Goal: Task Accomplishment & Management: Use online tool/utility

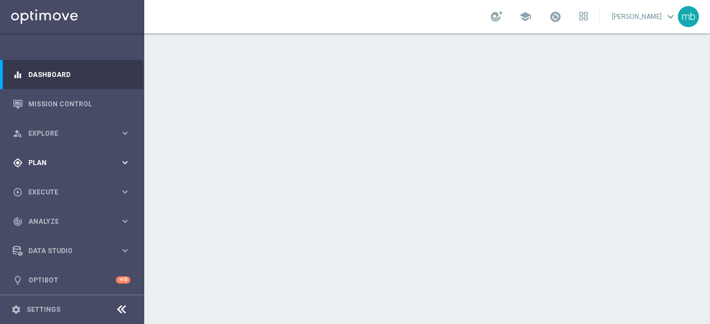
click at [120, 158] on icon "keyboard_arrow_right" at bounding box center [125, 163] width 11 height 11
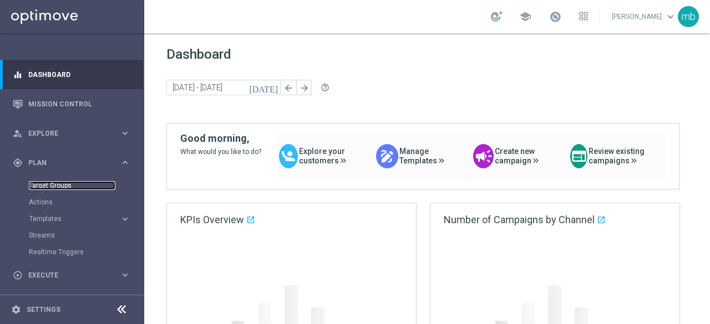
click at [45, 186] on link "Target Groups" at bounding box center [72, 185] width 87 height 9
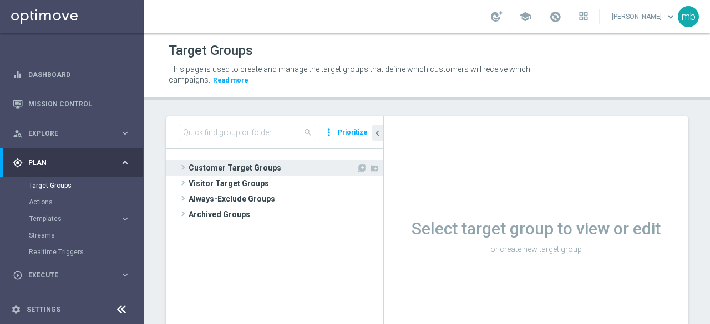
click at [187, 165] on span at bounding box center [182, 167] width 11 height 13
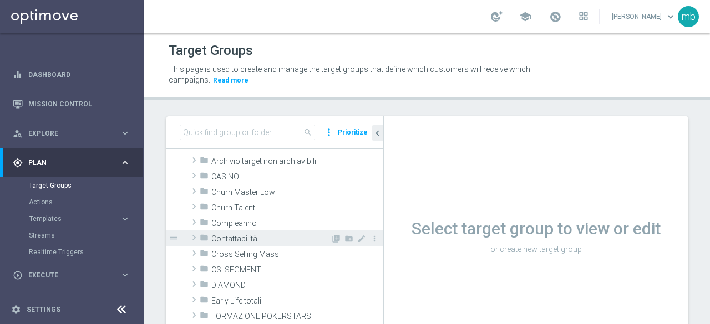
scroll to position [55, 0]
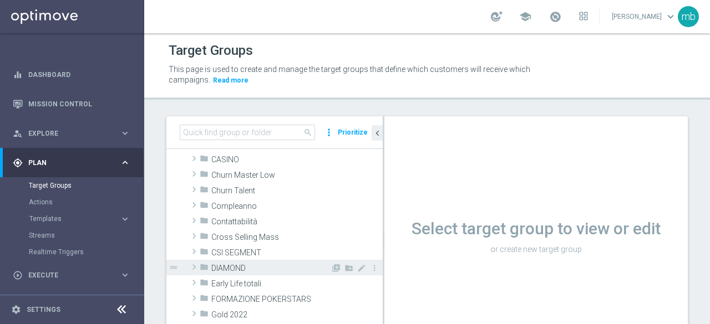
click at [224, 265] on span "DIAMOND" at bounding box center [270, 268] width 119 height 9
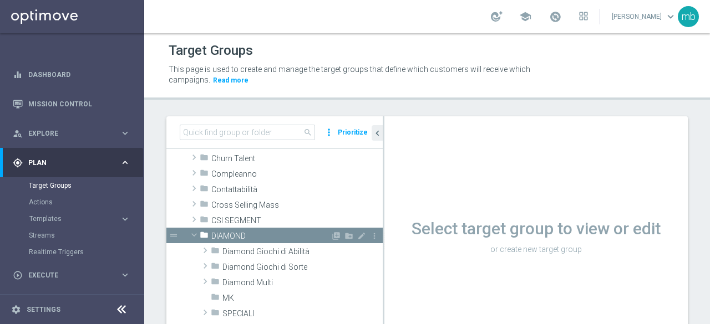
scroll to position [111, 0]
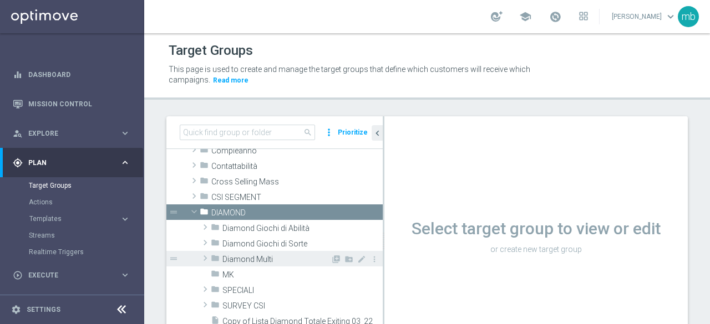
click at [236, 258] on span "Diamond Multi" at bounding box center [276, 259] width 108 height 9
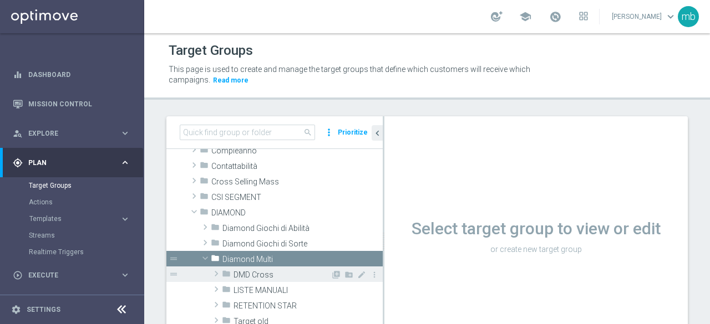
click at [248, 272] on span "DMD Cross" at bounding box center [282, 275] width 97 height 9
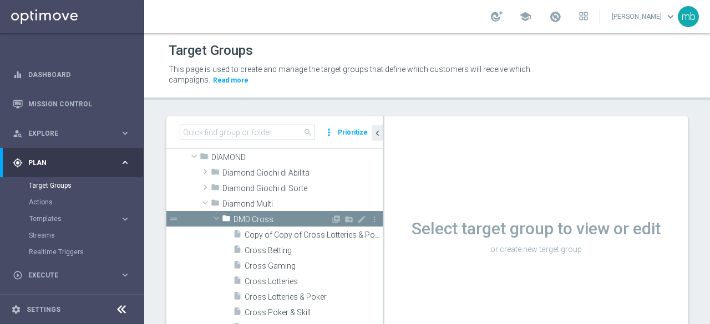
scroll to position [222, 0]
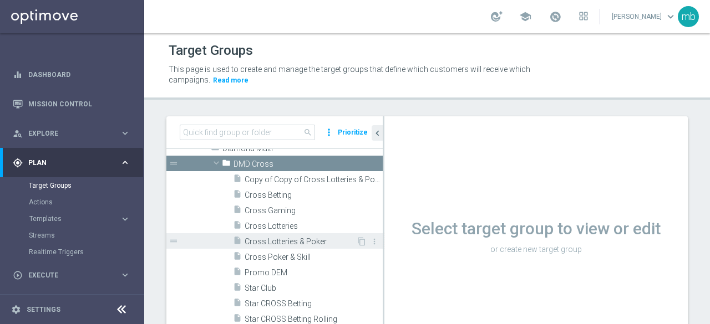
click at [268, 246] on div "insert_drive_file Cross Lotteries & Poker" at bounding box center [294, 242] width 123 height 16
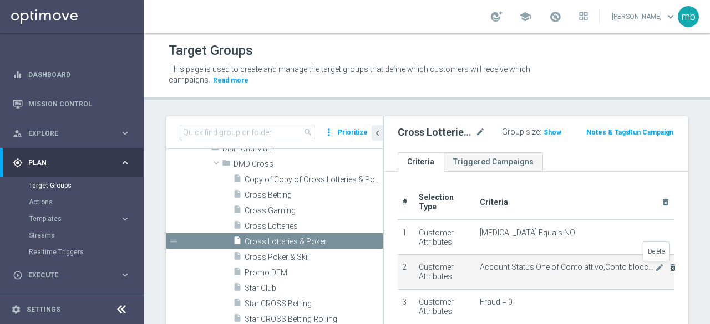
click at [668, 268] on icon "delete_forever" at bounding box center [672, 267] width 9 height 9
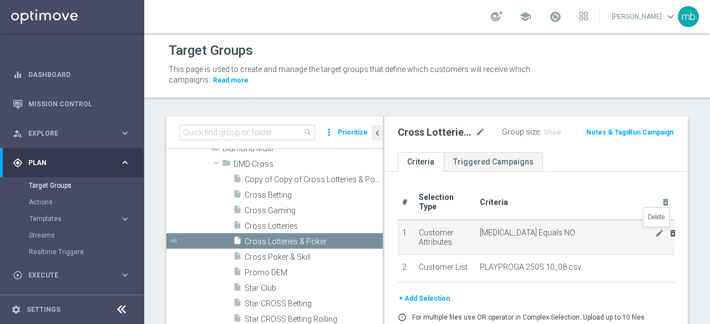
click at [668, 234] on icon "delete_forever" at bounding box center [672, 233] width 9 height 9
checkbox input "false"
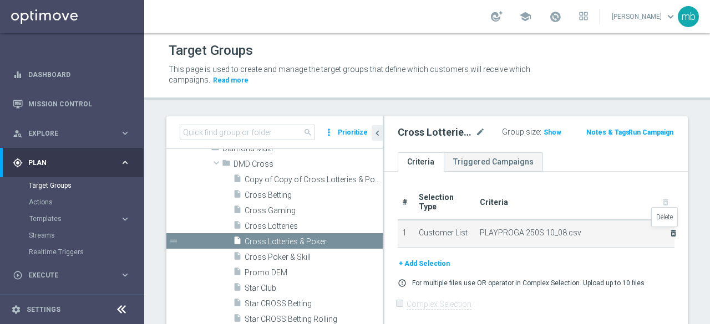
click at [669, 232] on icon "delete_forever" at bounding box center [673, 233] width 9 height 9
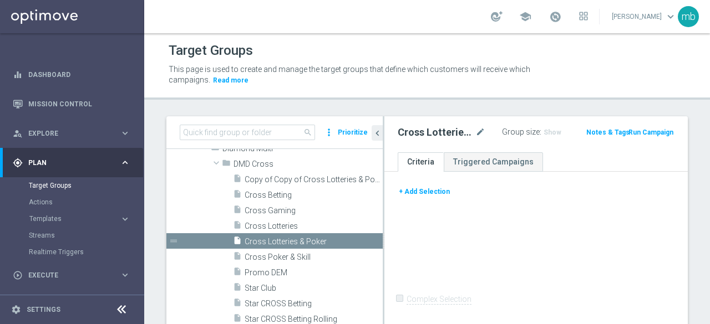
click at [429, 192] on button "+ Add Selection" at bounding box center [424, 192] width 53 height 12
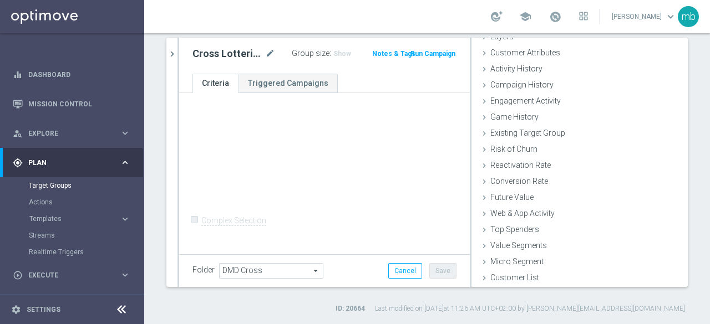
scroll to position [79, 0]
click at [508, 274] on span "Customer List" at bounding box center [514, 277] width 49 height 9
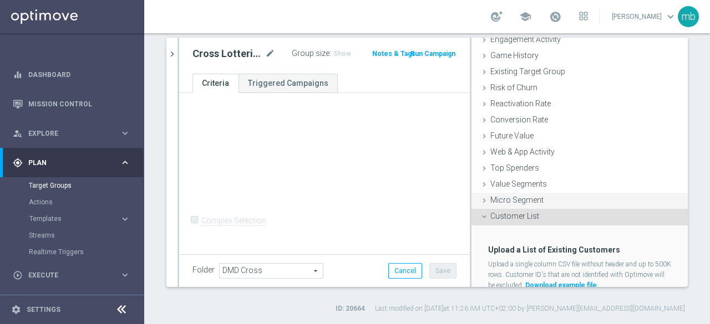
scroll to position [152, 0]
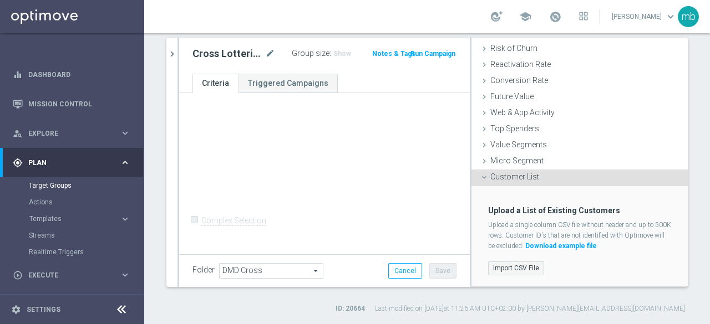
click at [509, 263] on label "Import CSV File" at bounding box center [516, 269] width 56 height 14
click at [0, 0] on input "Import CSV File" at bounding box center [0, 0] width 0 height 0
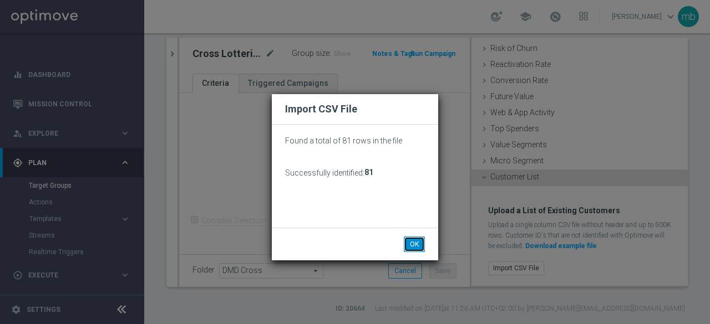
click at [418, 246] on button "OK" at bounding box center [414, 245] width 21 height 16
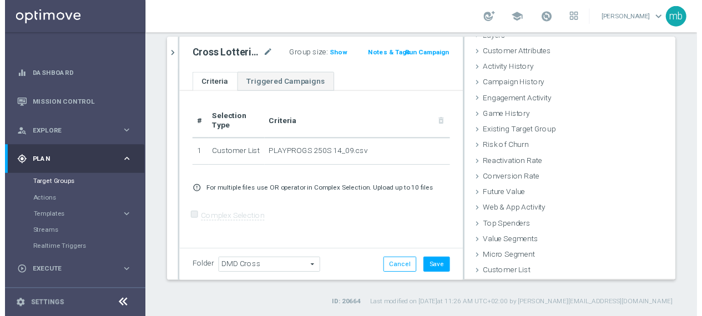
scroll to position [51, 0]
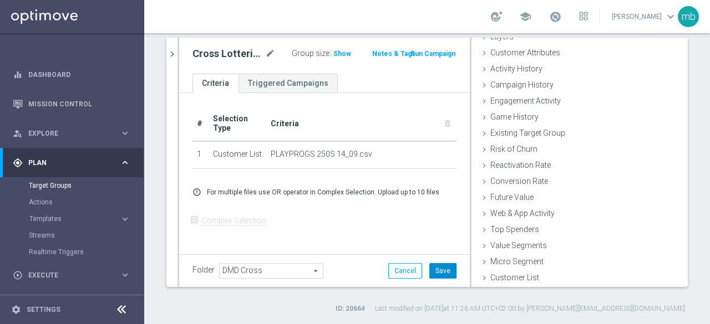
click at [433, 271] on button "Save" at bounding box center [442, 271] width 27 height 16
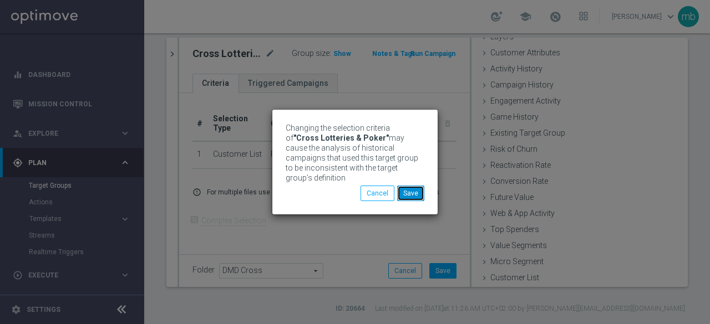
click at [412, 194] on button "Save" at bounding box center [410, 194] width 27 height 16
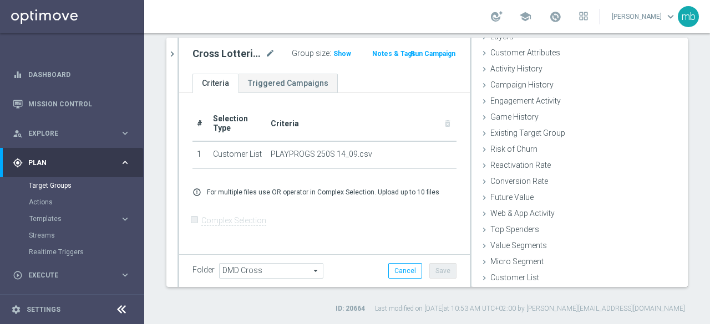
click at [436, 52] on button "Run Campaign" at bounding box center [432, 54] width 47 height 12
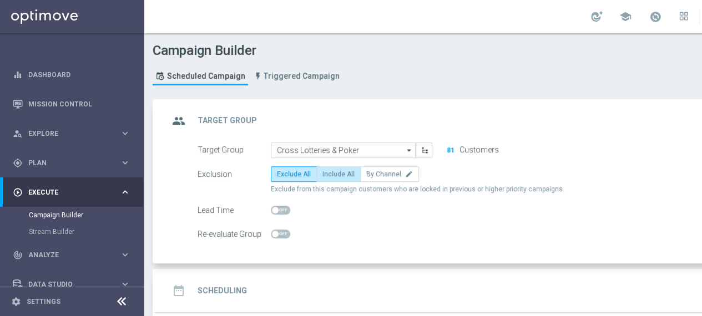
click at [346, 172] on span "Include All" at bounding box center [338, 174] width 32 height 8
click at [329, 172] on input "Include All" at bounding box center [325, 175] width 7 height 7
radio input "true"
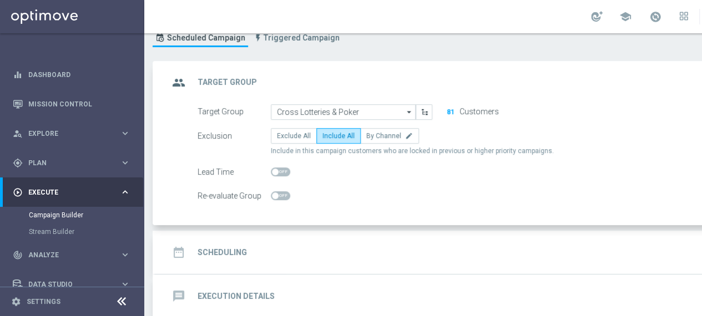
scroll to position [55, 0]
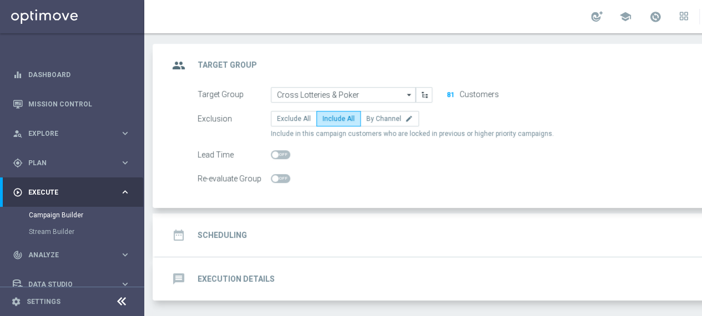
click at [222, 234] on h2 "Scheduling" at bounding box center [221, 235] width 49 height 11
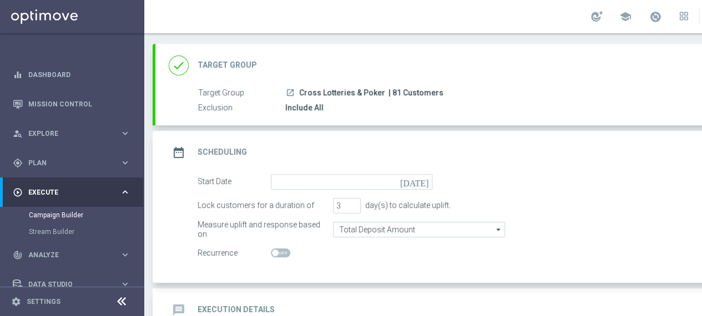
click at [426, 181] on icon "[DATE]" at bounding box center [416, 180] width 33 height 12
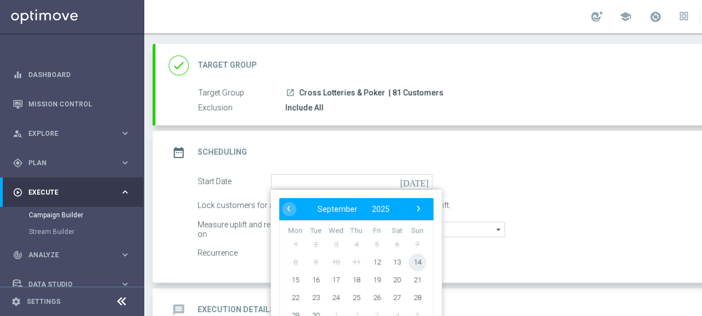
click at [417, 258] on span "14" at bounding box center [417, 262] width 18 height 18
type input "[DATE]"
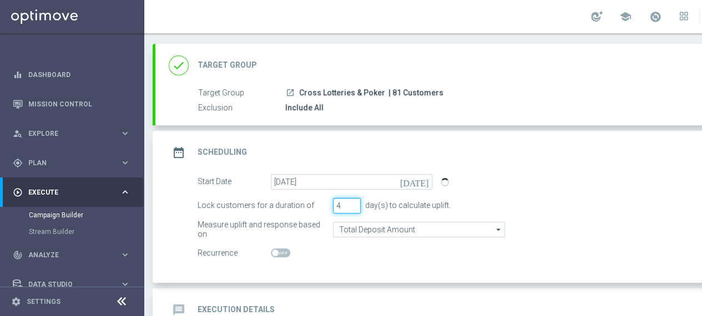
click at [351, 199] on input "4" at bounding box center [347, 206] width 28 height 16
click at [351, 199] on input "5" at bounding box center [347, 206] width 28 height 16
click at [351, 199] on input "6" at bounding box center [347, 206] width 28 height 16
type input "7"
click at [351, 199] on input "7" at bounding box center [347, 206] width 28 height 16
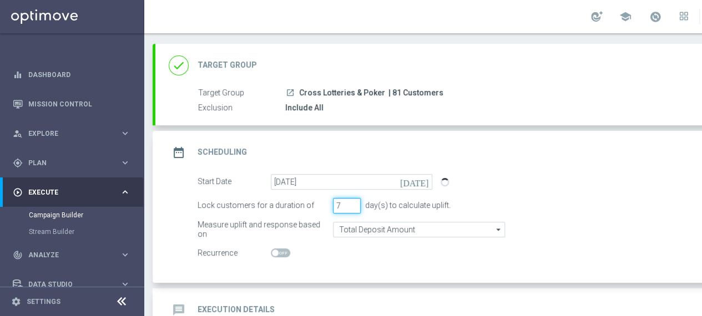
scroll to position [111, 0]
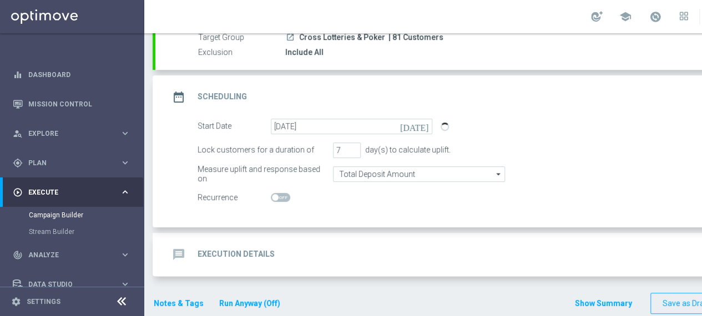
click at [250, 255] on h2 "Execution Details" at bounding box center [235, 254] width 77 height 11
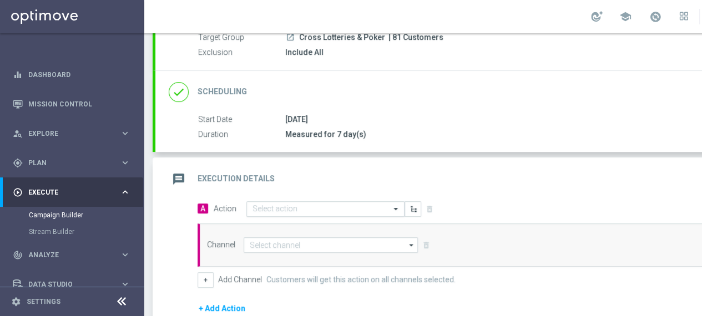
click at [364, 209] on input "text" at bounding box center [314, 209] width 124 height 9
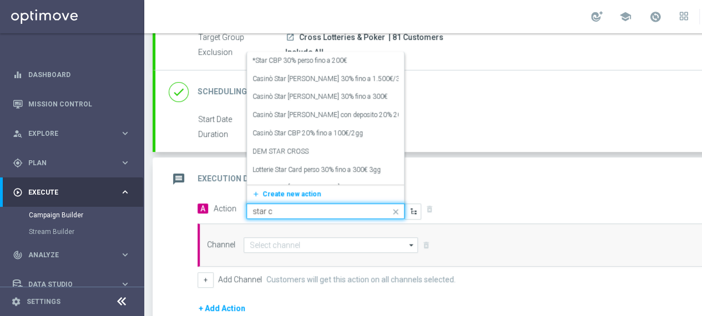
type input "star cr"
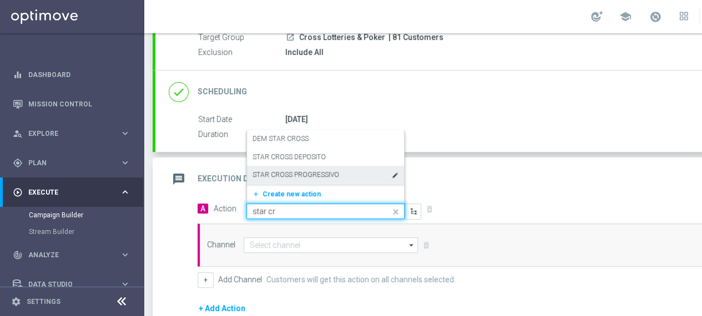
click at [308, 174] on label "STAR CROSS PROGRESSIVO" at bounding box center [295, 174] width 87 height 9
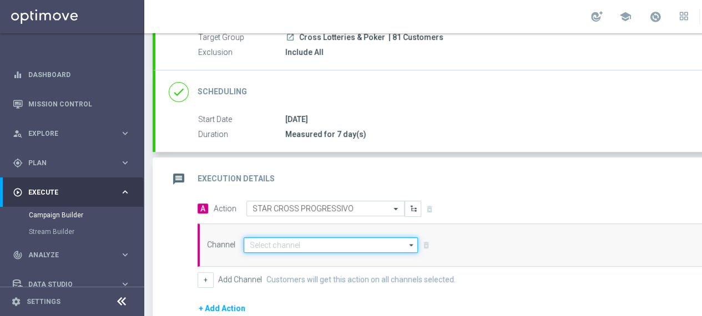
click at [405, 243] on input at bounding box center [330, 245] width 174 height 16
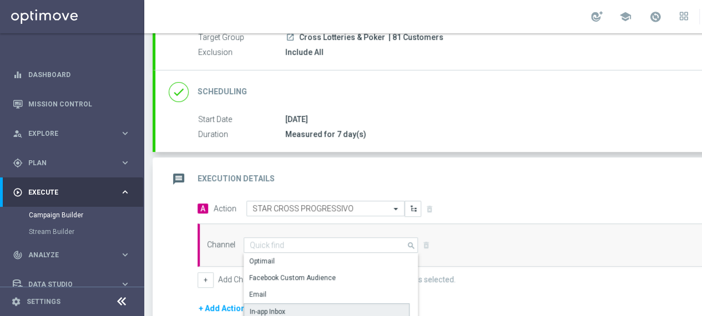
click at [316, 305] on div "In-app Inbox" at bounding box center [326, 311] width 166 height 17
type input "In-app Inbox"
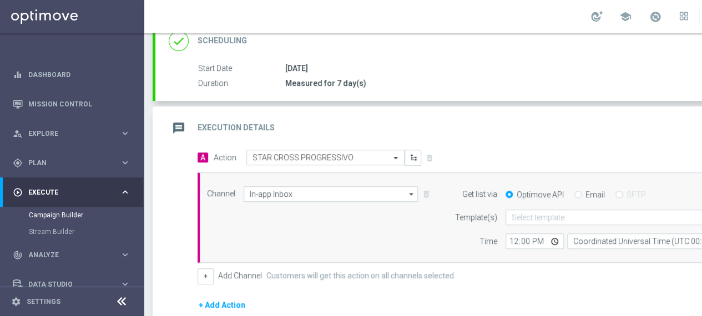
scroll to position [222, 0]
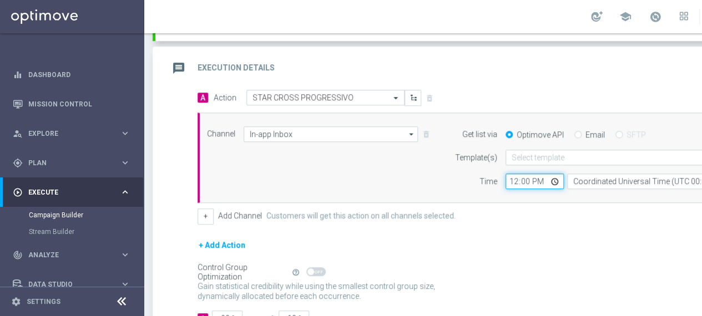
click at [551, 179] on input "12:00" at bounding box center [534, 182] width 58 height 16
type input "08:00"
click at [526, 230] on form "A Action Select action STAR CROSS PROGRESSIVO delete_forever Add Promotion Chan…" at bounding box center [490, 208] width 587 height 236
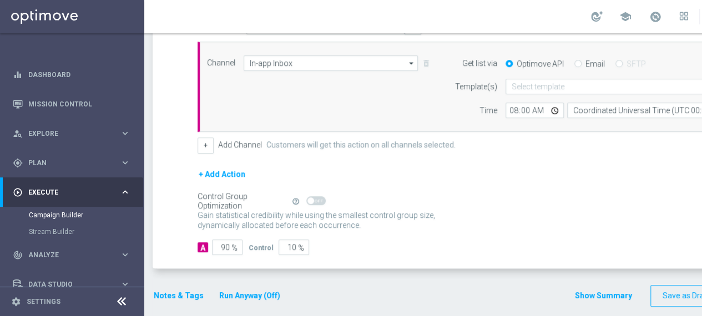
scroll to position [293, 0]
drag, startPoint x: 229, startPoint y: 244, endPoint x: 221, endPoint y: 246, distance: 8.5
click at [221, 246] on input "90" at bounding box center [227, 247] width 31 height 16
type input "1"
type input "99"
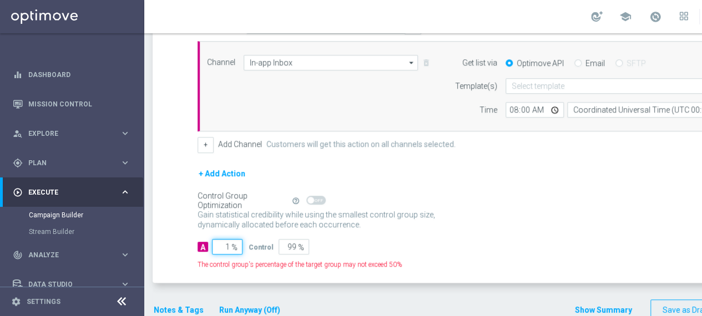
type input "10"
type input "90"
type input "100"
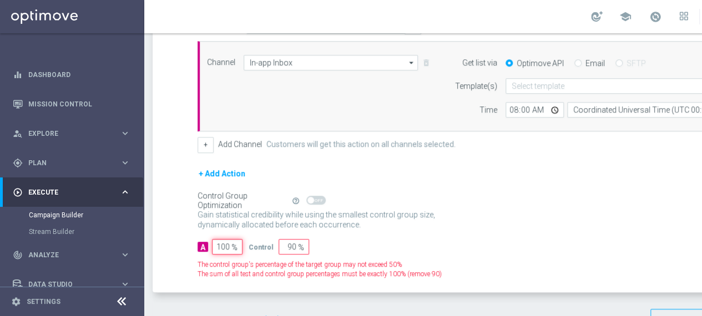
type input "0"
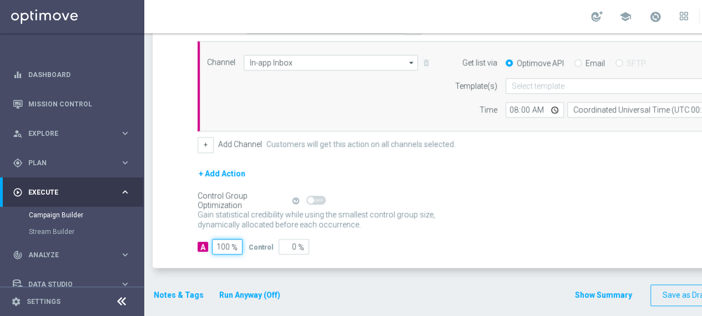
type input "100"
click at [404, 230] on form "A Action Select action STAR CROSS PROGRESSIVO delete_forever Add Promotion Chan…" at bounding box center [490, 136] width 587 height 236
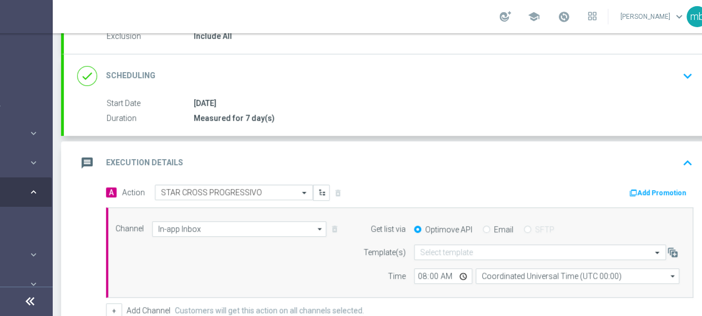
scroll to position [0, 116]
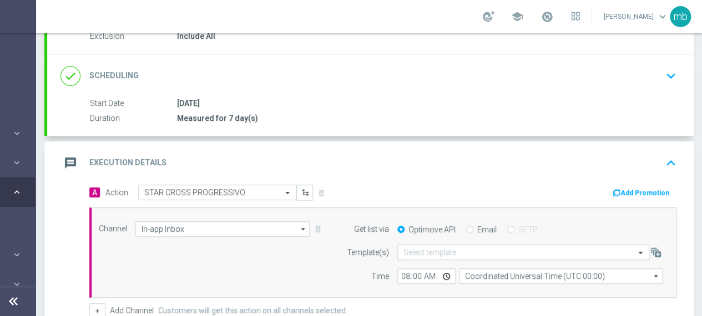
click at [635, 188] on button "Add Promotion" at bounding box center [642, 193] width 62 height 12
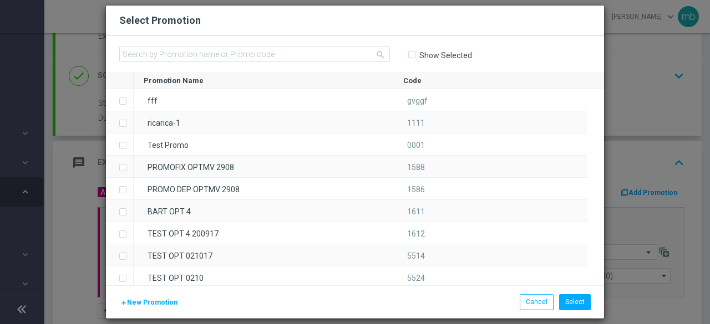
click at [163, 302] on span "New Promotion" at bounding box center [152, 303] width 50 height 8
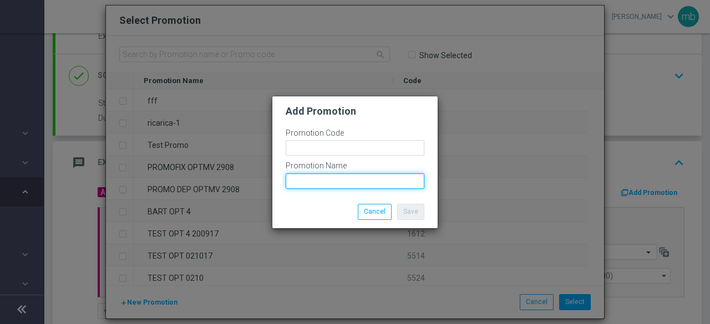
click at [329, 176] on input "text" at bounding box center [355, 182] width 139 height 16
paste input "PLAYPROGS 250S"
type input "PLAYPROGS 250S"
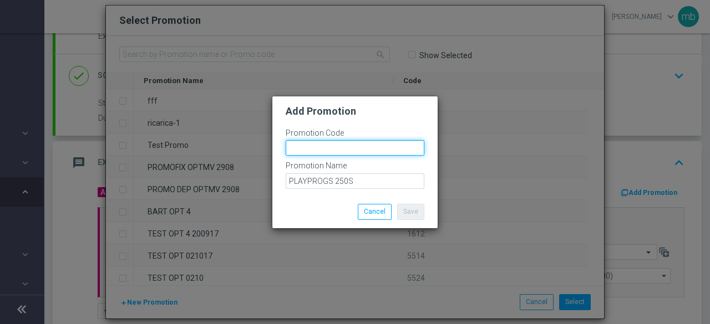
click at [313, 148] on input "text" at bounding box center [355, 148] width 139 height 16
paste input "334380"
type input "334380"
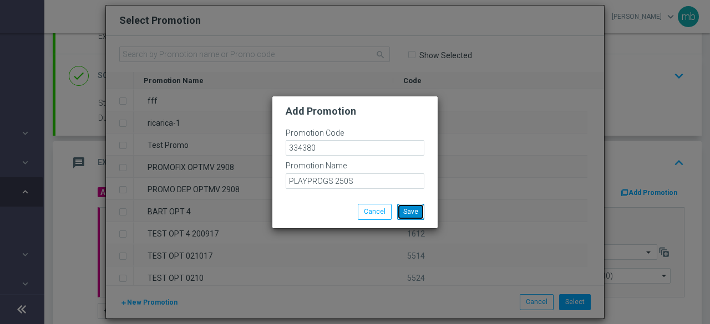
click at [404, 211] on button "Save" at bounding box center [410, 212] width 27 height 16
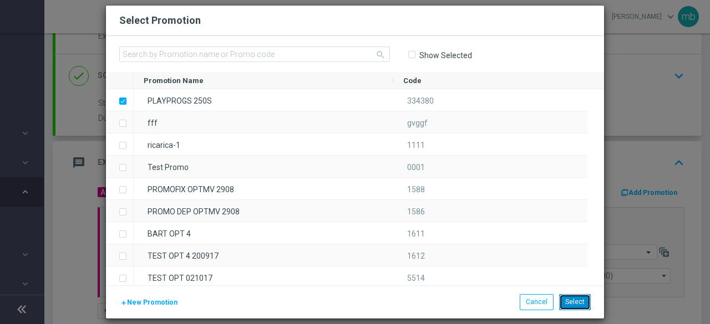
click at [570, 300] on button "Select" at bounding box center [575, 303] width 32 height 16
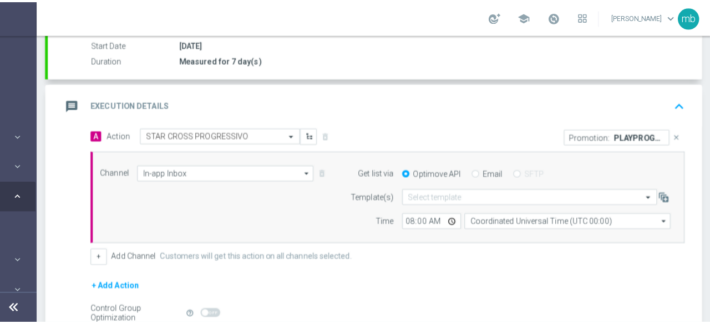
scroll to position [293, 0]
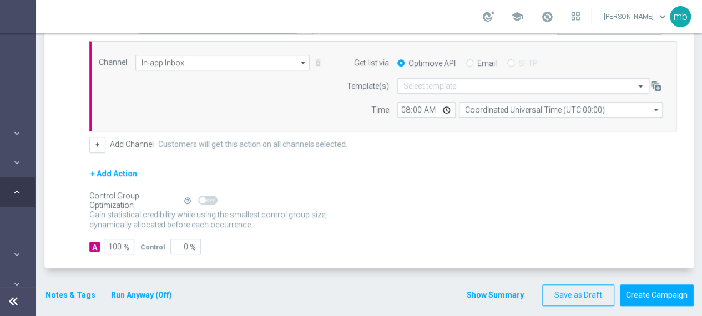
click at [71, 289] on button "Notes & Tags" at bounding box center [70, 295] width 52 height 14
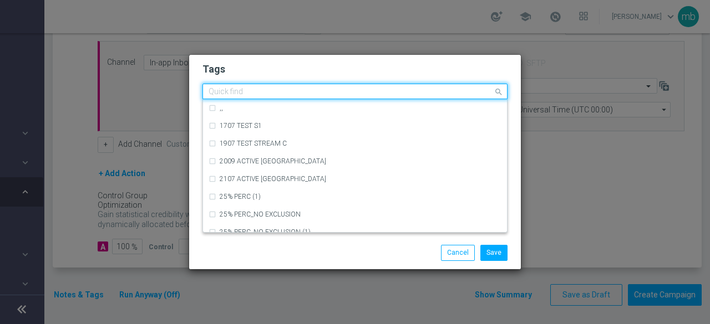
click at [243, 90] on input "text" at bounding box center [351, 92] width 285 height 9
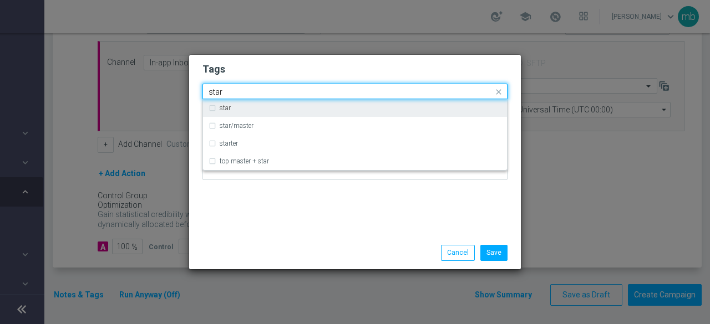
click at [229, 108] on label "star" at bounding box center [225, 108] width 11 height 7
type input "star"
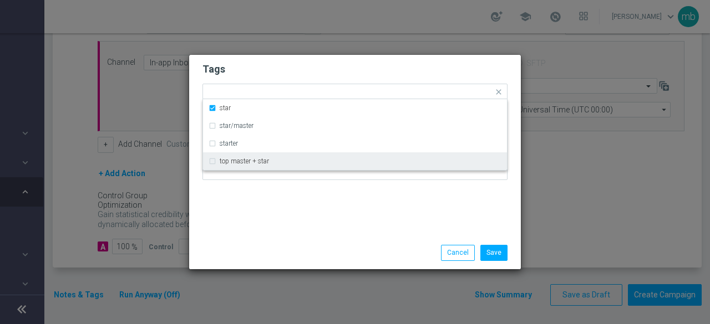
click at [245, 221] on div "Tags Quick find × star star star/master starter top master + star Notes" at bounding box center [355, 146] width 332 height 182
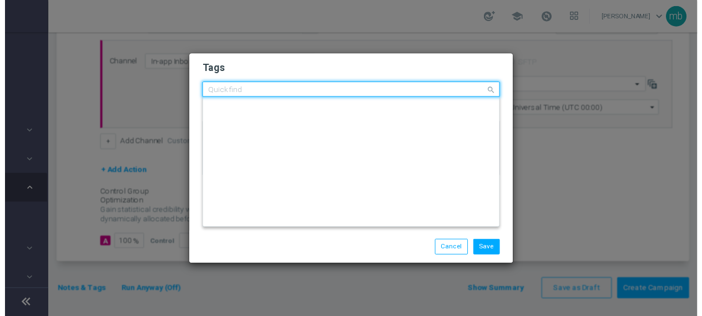
scroll to position [0, 0]
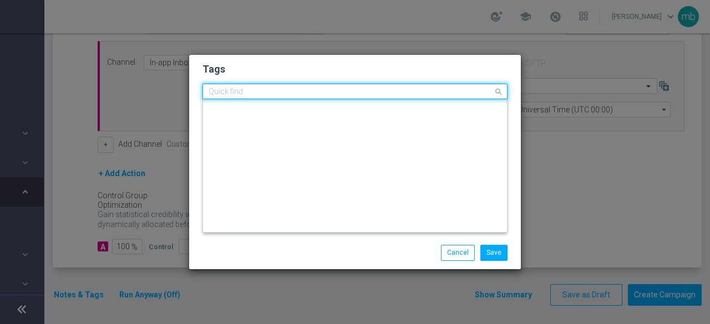
click at [290, 88] on input "text" at bounding box center [351, 92] width 285 height 9
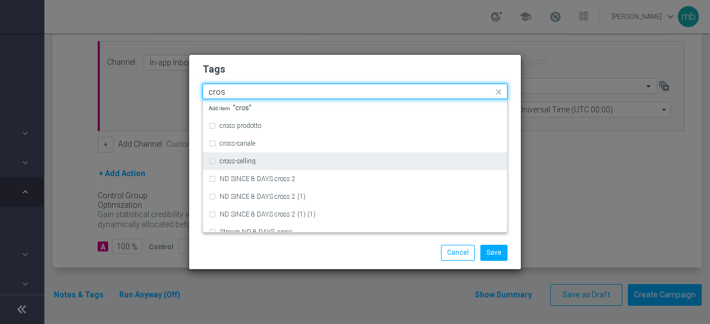
click at [270, 166] on div "cross-selling" at bounding box center [355, 162] width 293 height 18
type input "cros"
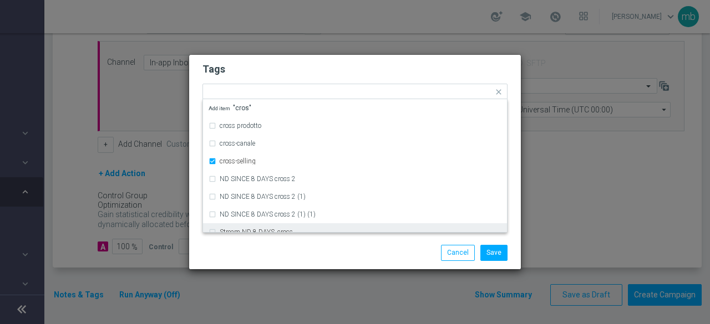
click at [290, 239] on div "Save Cancel" at bounding box center [355, 253] width 332 height 32
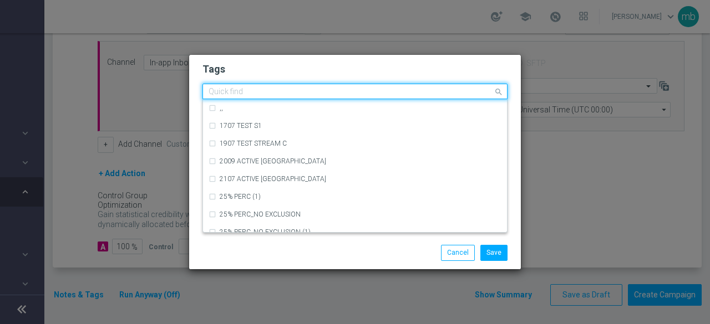
click at [343, 97] on div at bounding box center [350, 93] width 286 height 11
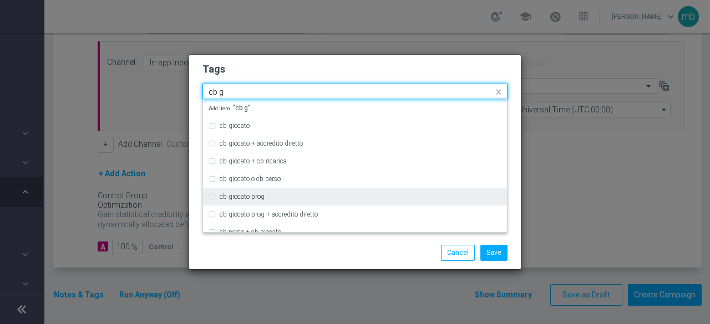
click at [287, 195] on div "cb giocato prog" at bounding box center [361, 197] width 282 height 7
type input "cb g"
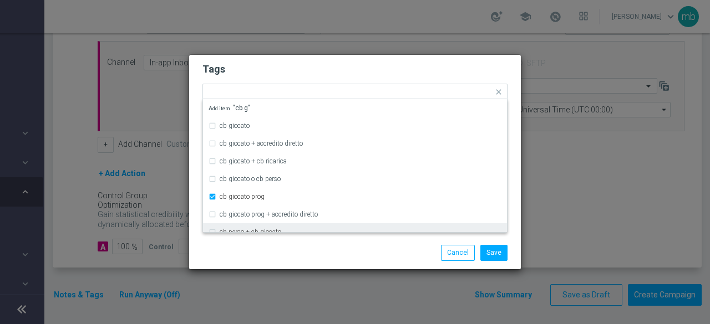
click at [306, 258] on div "Save Cancel" at bounding box center [408, 253] width 215 height 16
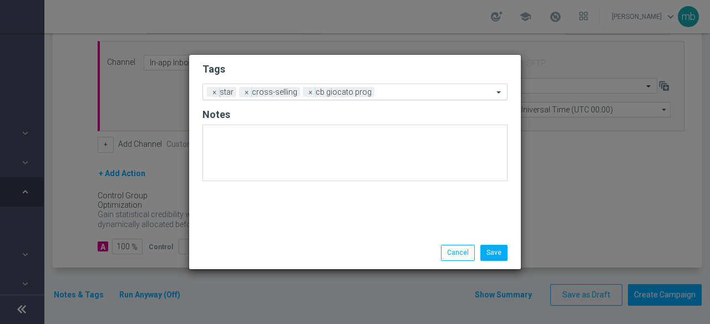
click at [390, 95] on input "text" at bounding box center [436, 92] width 114 height 9
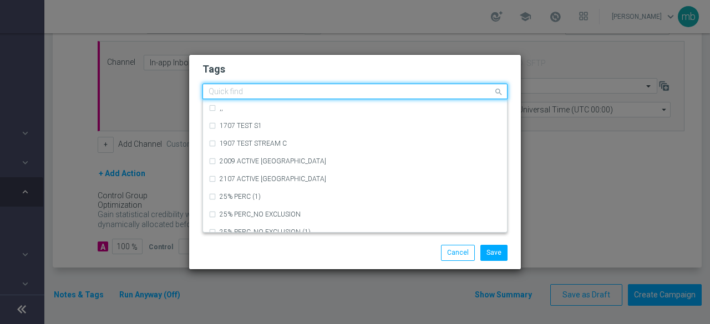
type input "a"
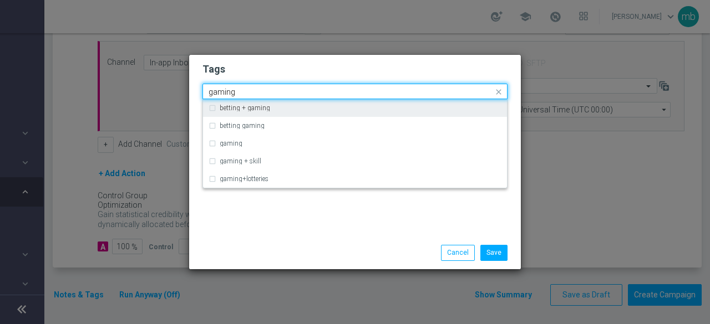
click at [262, 107] on label "betting + gaming" at bounding box center [245, 108] width 50 height 7
type input "gaming"
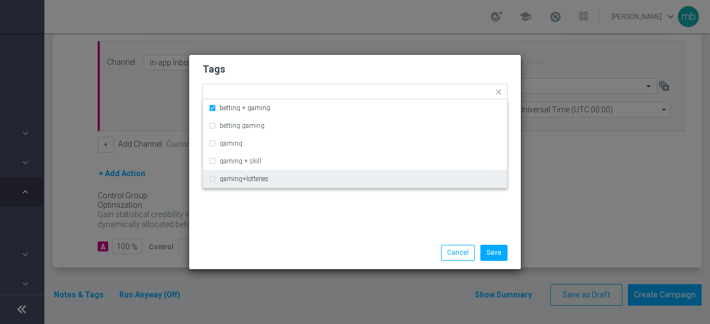
click at [294, 235] on div "Tags Quick find × star × cross-selling × cb giocato prog × betting + gaming bet…" at bounding box center [355, 146] width 332 height 182
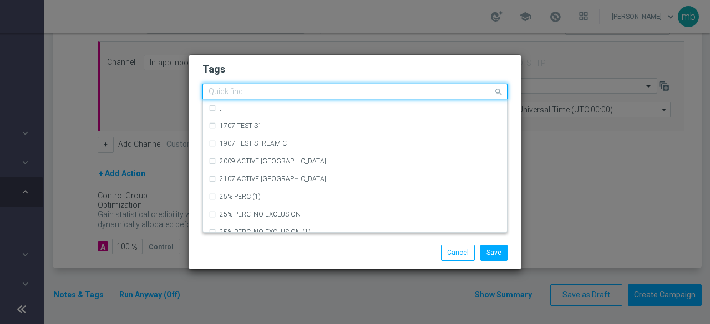
click at [462, 93] on input "text" at bounding box center [351, 92] width 285 height 9
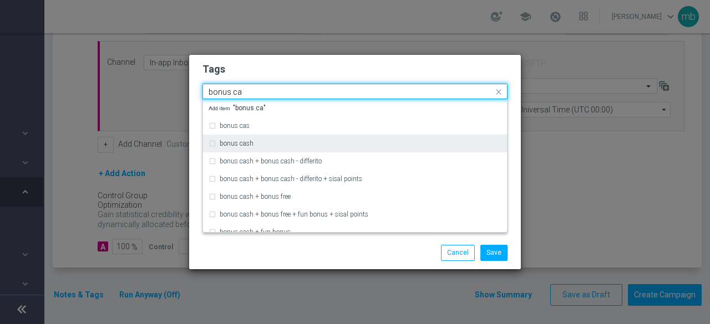
click at [291, 144] on div "bonus cash" at bounding box center [361, 143] width 282 height 7
type input "bonus ca"
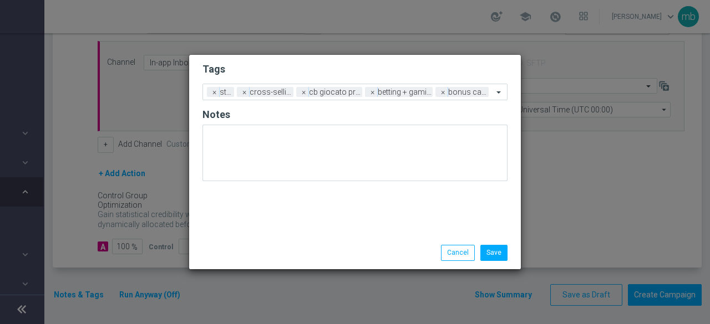
click at [302, 281] on modal-container "Tags Add a new tag × star × cross-selling × cb giocato prog × betting + gaming …" at bounding box center [355, 162] width 710 height 324
click at [506, 253] on button "Save" at bounding box center [493, 253] width 27 height 16
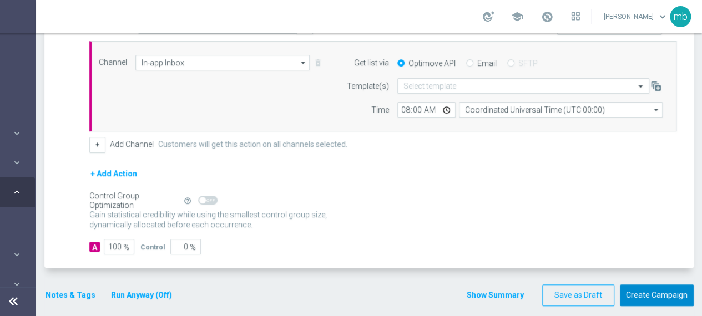
click at [658, 296] on button "Create Campaign" at bounding box center [657, 296] width 74 height 22
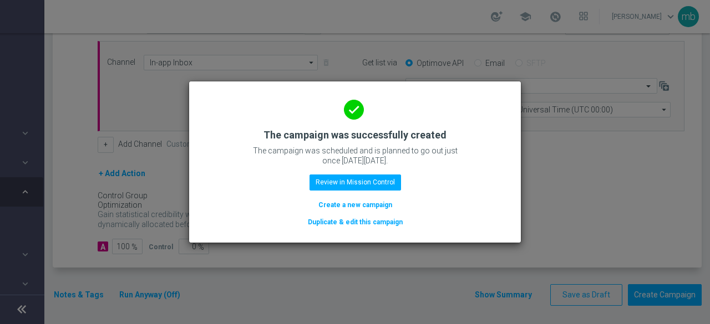
click at [334, 175] on div "done The campaign was successfully created The campaign was scheduled and is pl…" at bounding box center [354, 160] width 305 height 136
click at [336, 184] on button "Review in Mission Control" at bounding box center [355, 183] width 92 height 16
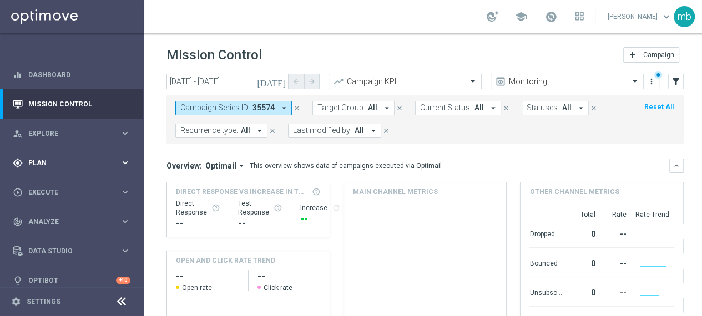
click at [124, 161] on icon "keyboard_arrow_right" at bounding box center [125, 163] width 11 height 11
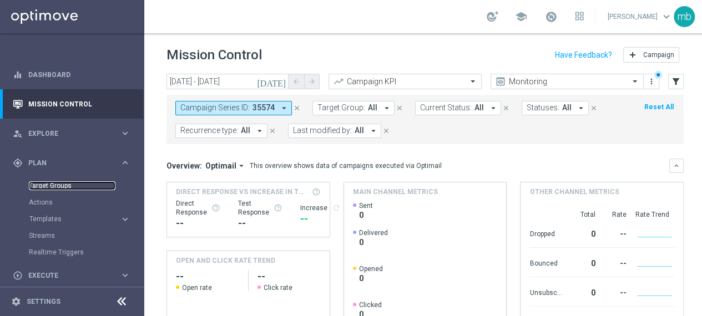
click at [54, 186] on link "Target Groups" at bounding box center [72, 185] width 87 height 9
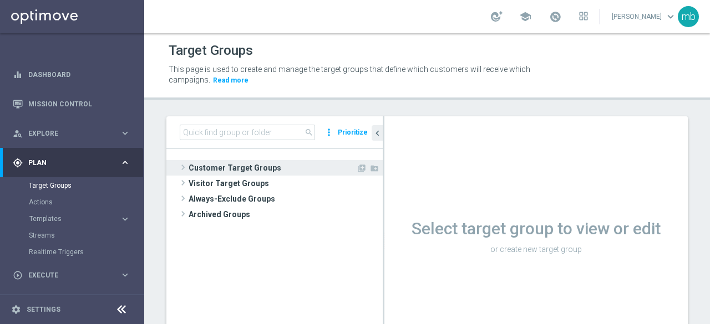
click at [184, 165] on span at bounding box center [182, 167] width 11 height 13
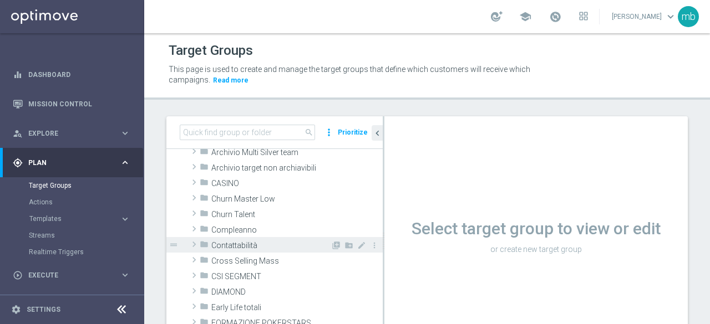
scroll to position [55, 0]
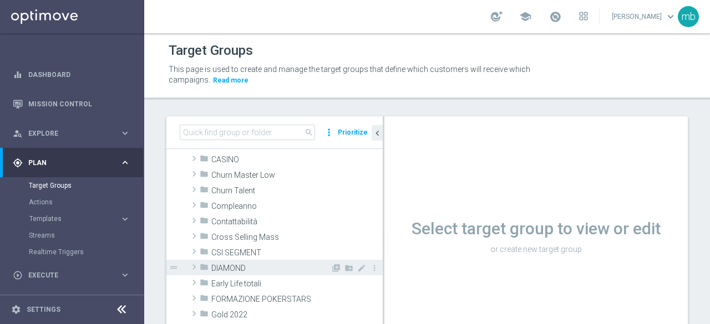
click at [223, 265] on span "DIAMOND" at bounding box center [270, 268] width 119 height 9
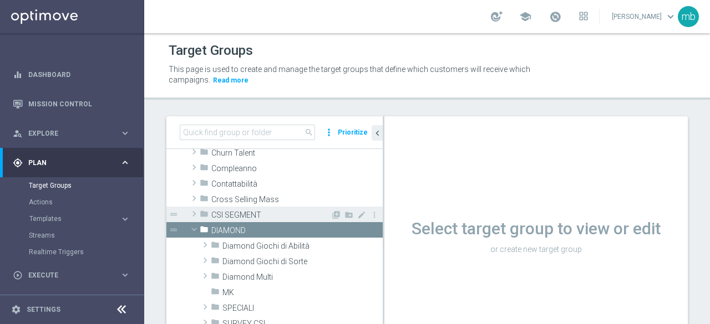
scroll to position [111, 0]
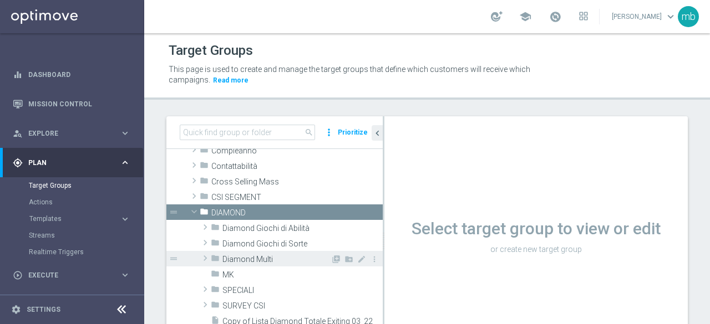
click at [246, 258] on span "Diamond Multi" at bounding box center [276, 259] width 108 height 9
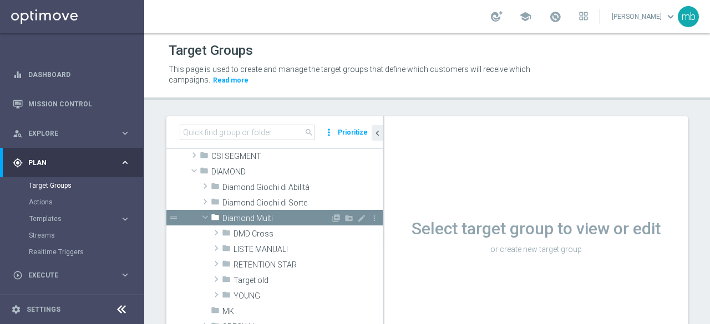
scroll to position [166, 0]
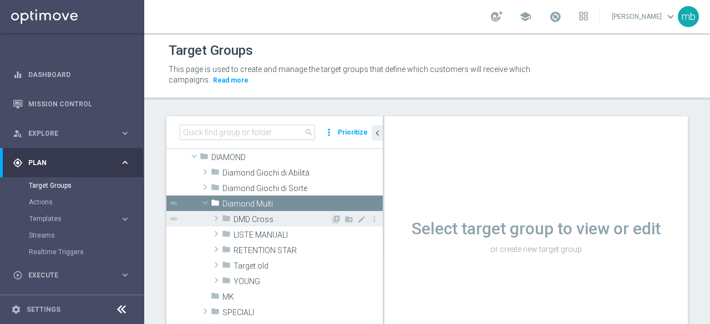
click at [252, 219] on span "DMD Cross" at bounding box center [282, 219] width 97 height 9
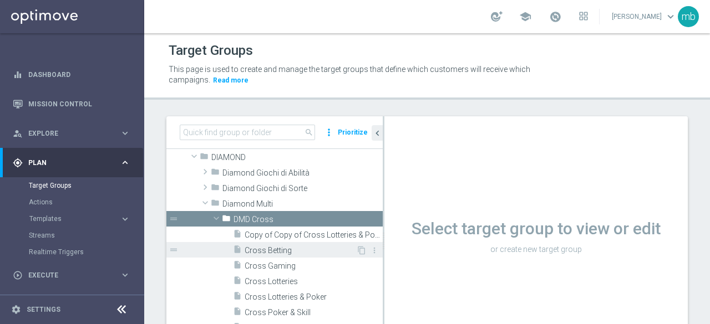
scroll to position [222, 0]
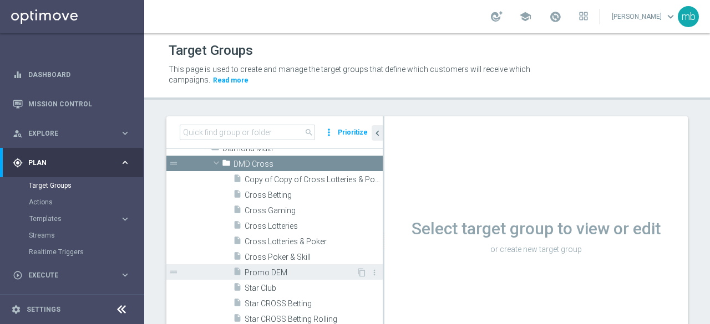
click at [275, 277] on div "insert_drive_file Promo DEM" at bounding box center [294, 273] width 123 height 16
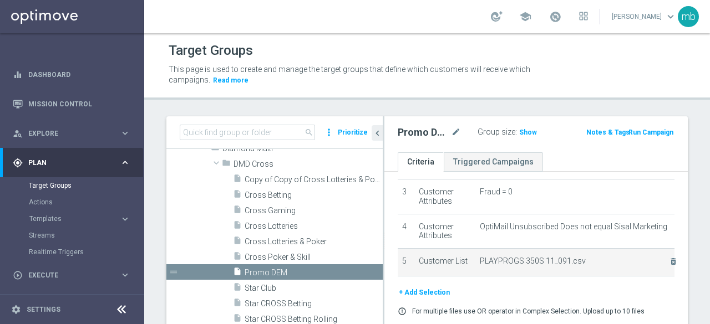
scroll to position [111, 0]
click at [669, 261] on icon "delete_forever" at bounding box center [673, 261] width 9 height 9
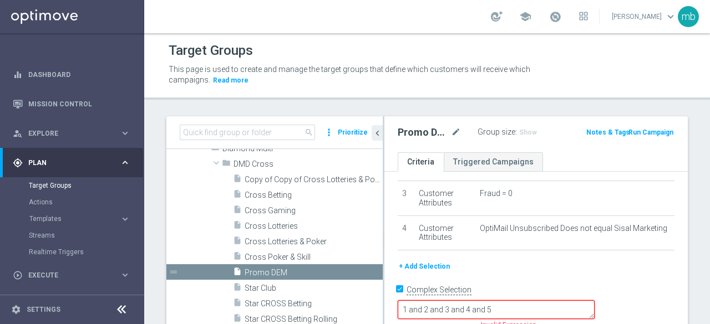
scroll to position [89, 0]
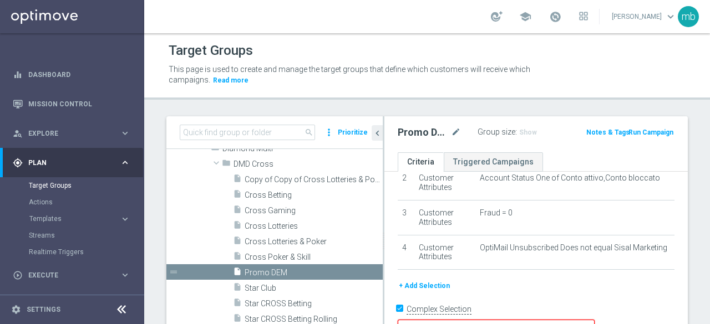
click at [433, 283] on button "+ Add Selection" at bounding box center [424, 286] width 53 height 12
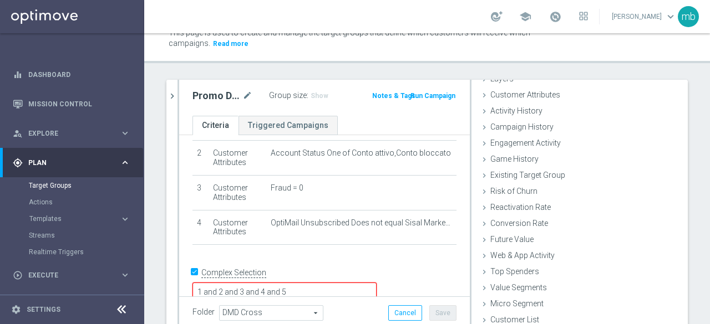
scroll to position [79, 0]
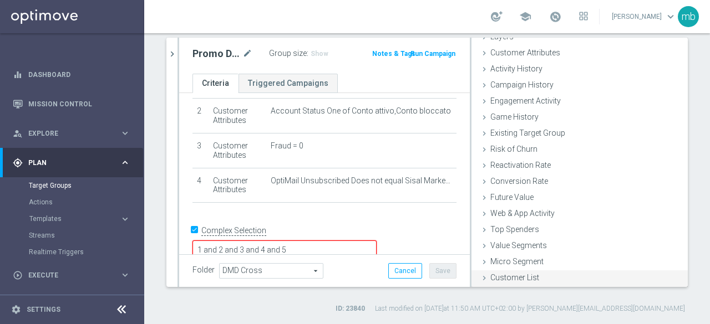
click at [511, 278] on span "Customer List" at bounding box center [514, 277] width 49 height 9
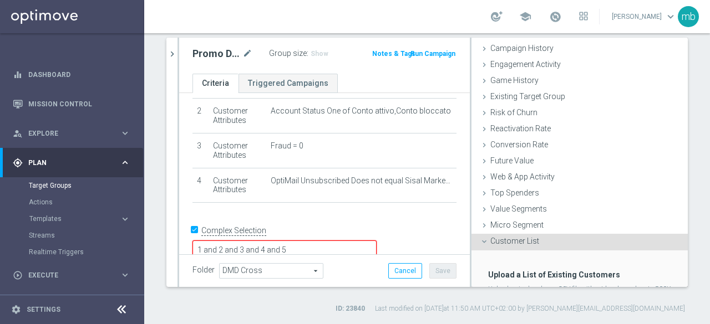
scroll to position [152, 0]
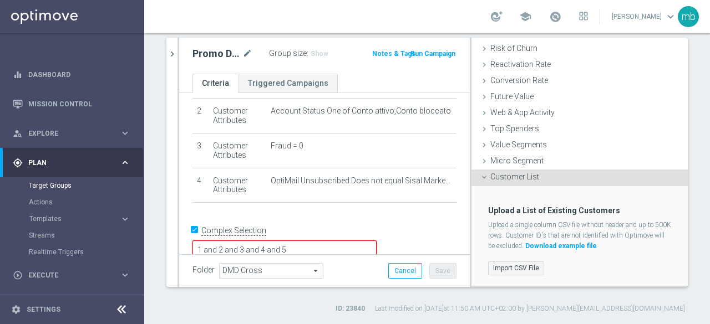
click at [509, 266] on label "Import CSV File" at bounding box center [516, 269] width 56 height 14
click at [0, 0] on input "Import CSV File" at bounding box center [0, 0] width 0 height 0
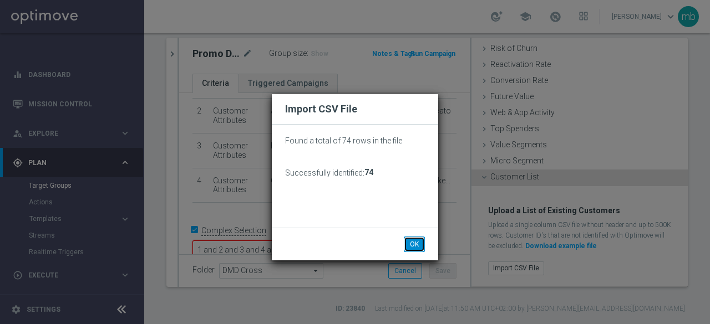
click at [415, 246] on button "OK" at bounding box center [414, 245] width 21 height 16
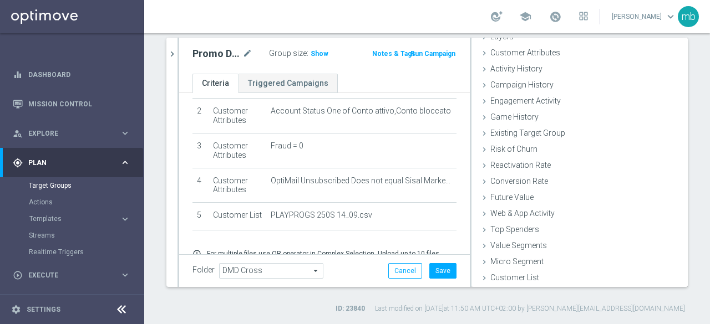
scroll to position [51, 0]
click at [444, 271] on button "Save" at bounding box center [442, 271] width 27 height 16
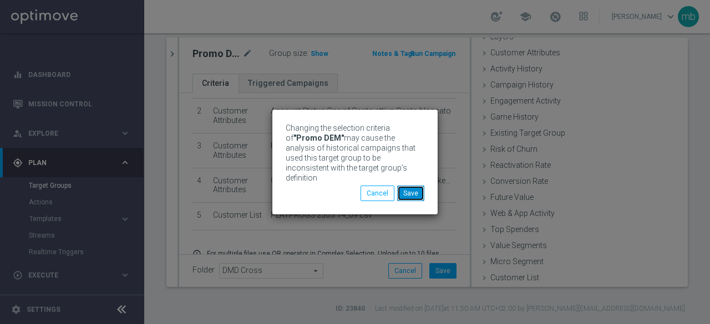
click at [407, 186] on button "Save" at bounding box center [410, 194] width 27 height 16
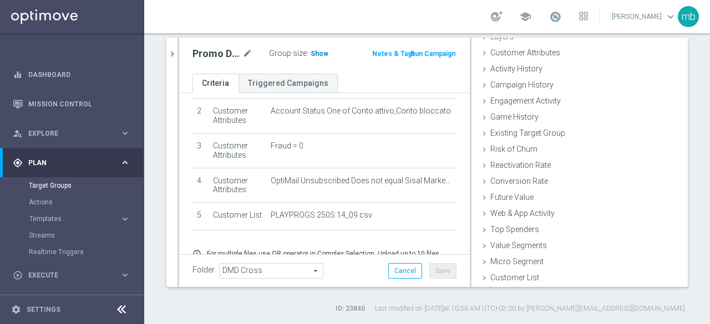
click at [315, 52] on span "Show" at bounding box center [320, 54] width 18 height 8
click at [49, 218] on span "Templates" at bounding box center [68, 219] width 79 height 7
click at [54, 232] on link "Optimail" at bounding box center [74, 235] width 81 height 9
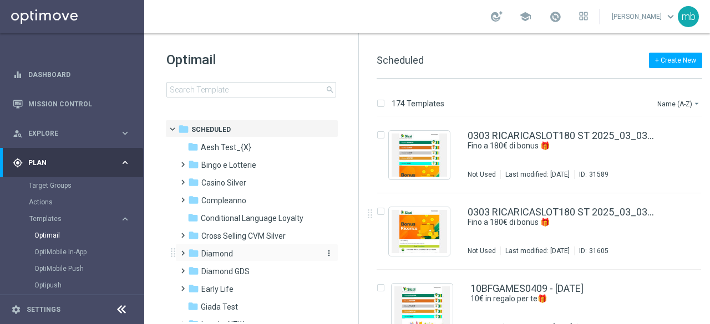
click at [223, 250] on span "Diamond" at bounding box center [217, 254] width 32 height 10
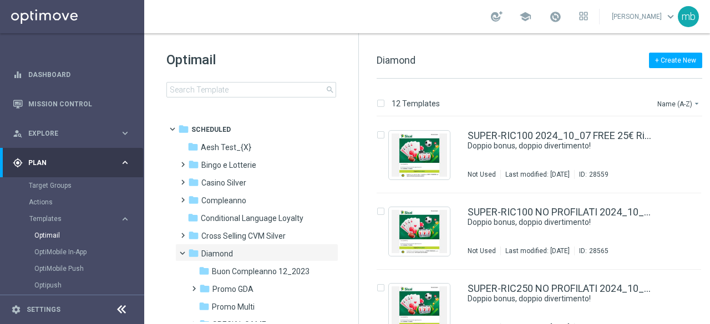
scroll to position [55, 0]
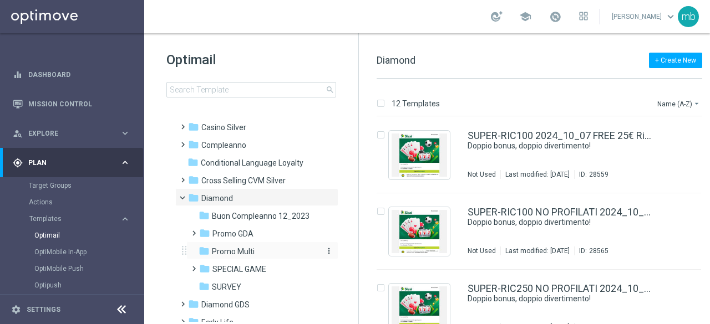
click at [234, 248] on span "Promo Multi" at bounding box center [233, 252] width 43 height 10
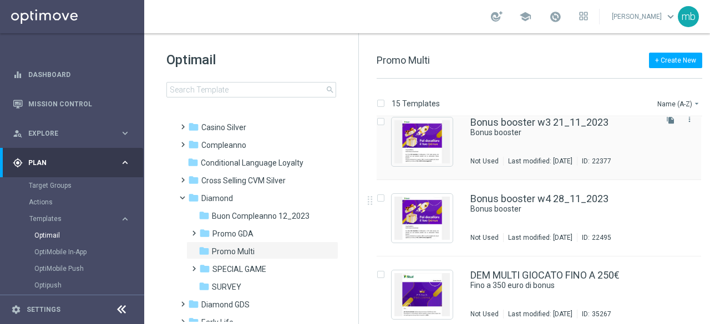
scroll to position [222, 0]
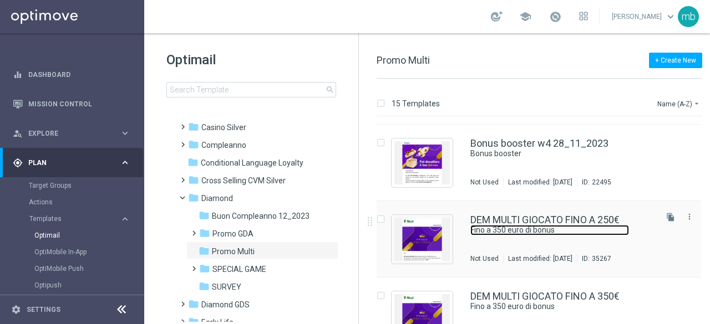
click at [539, 230] on link "Fino a 350 euro di bonus" at bounding box center [549, 230] width 159 height 11
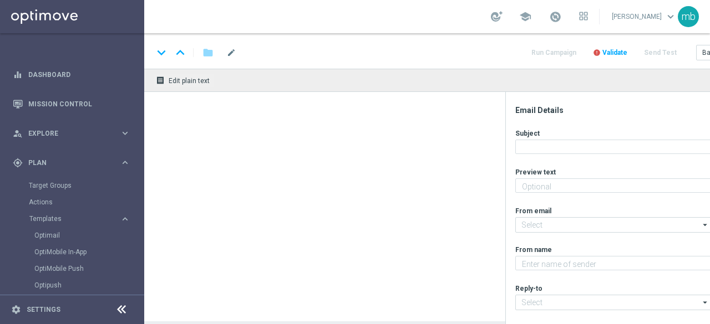
type textarea "Tutti i giochi"
type input "[EMAIL_ADDRESS][DOMAIN_NAME]"
type textarea "Sisal"
type input "[EMAIL_ADDRESS][DOMAIN_NAME]"
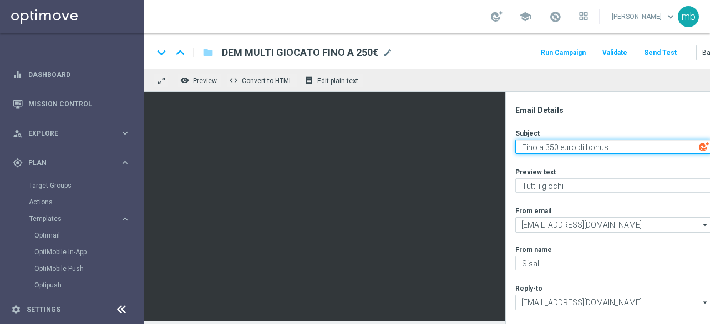
click at [548, 147] on textarea "Fino a 350 euro di bonus" at bounding box center [613, 147] width 196 height 14
type textarea "Fino a 250 euro di bonus"
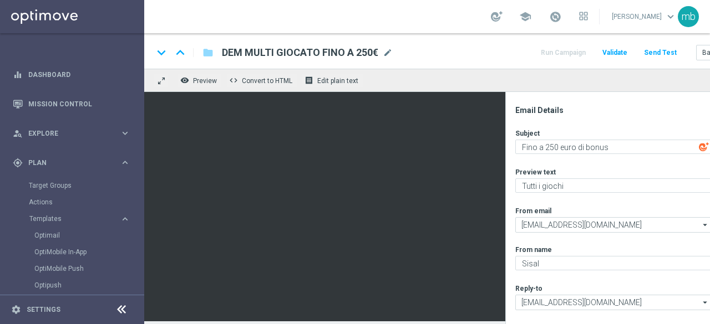
click at [617, 166] on div "Subject Fino a 250 euro di bonus playlist_add Preview text Tutti i giochi playl…" at bounding box center [623, 250] width 217 height 243
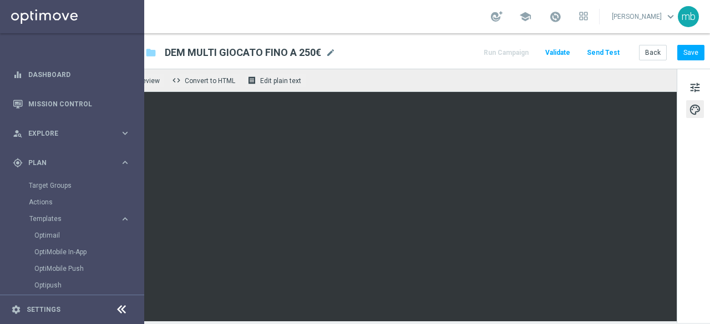
scroll to position [0, 57]
click at [690, 50] on button "Save" at bounding box center [690, 53] width 27 height 16
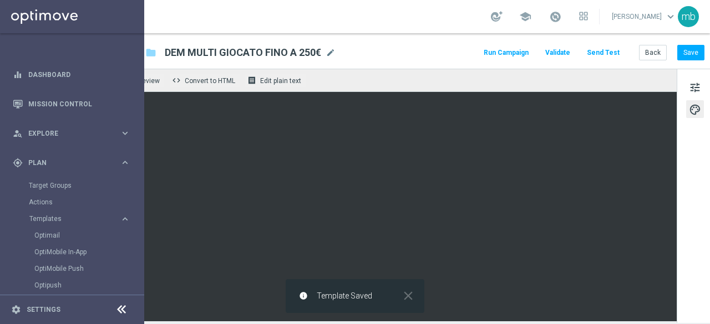
click at [508, 48] on button "Run Campaign" at bounding box center [506, 52] width 48 height 15
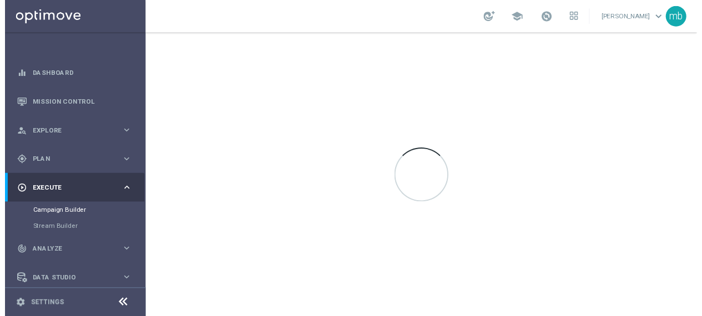
scroll to position [0, 0]
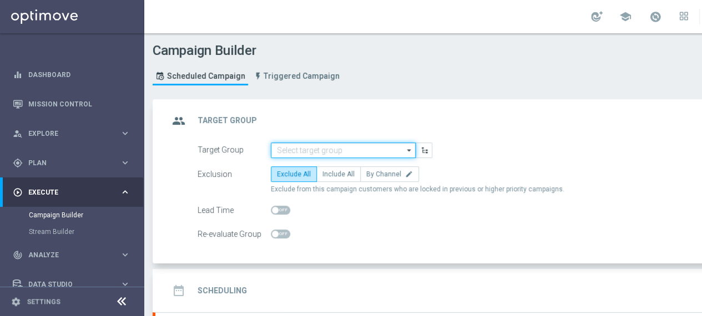
click at [355, 150] on input at bounding box center [343, 151] width 145 height 16
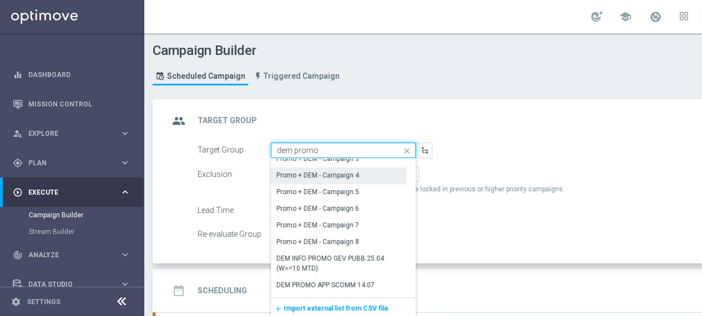
scroll to position [54, 0]
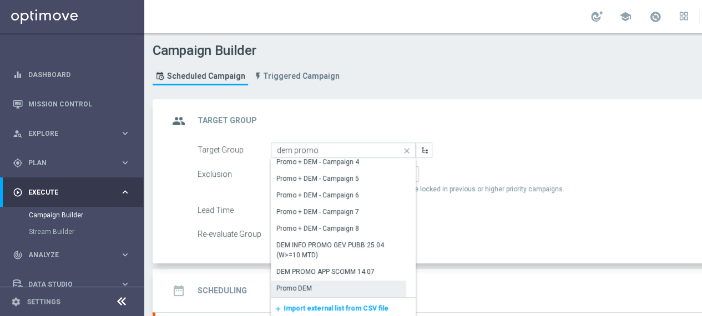
click at [309, 287] on div "Promo DEM" at bounding box center [293, 288] width 35 height 10
type input "Promo DEM"
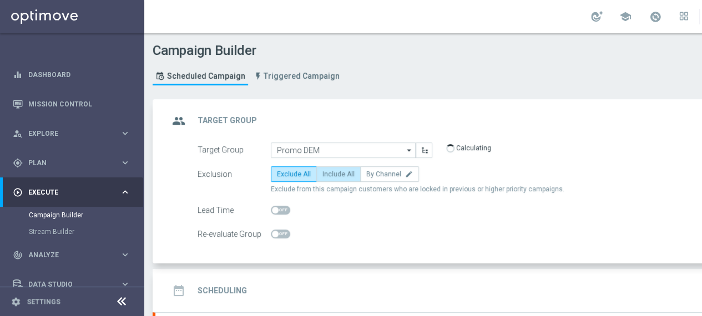
click at [338, 177] on label "Include All" at bounding box center [338, 174] width 44 height 16
click at [329, 177] on input "Include All" at bounding box center [325, 175] width 7 height 7
radio input "true"
click at [229, 287] on h2 "Scheduling" at bounding box center [221, 291] width 49 height 11
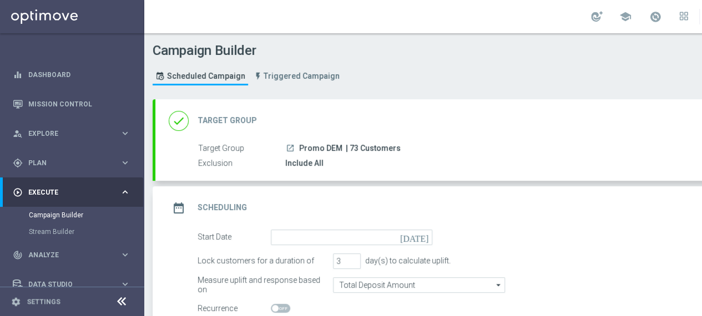
click at [422, 237] on icon "[DATE]" at bounding box center [416, 236] width 33 height 12
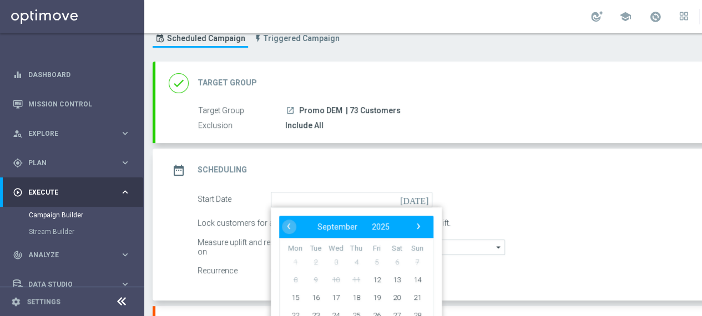
scroll to position [55, 0]
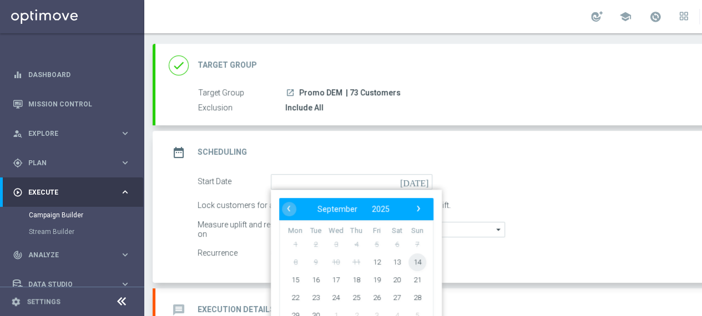
click at [417, 260] on span "14" at bounding box center [417, 262] width 18 height 18
type input "[DATE]"
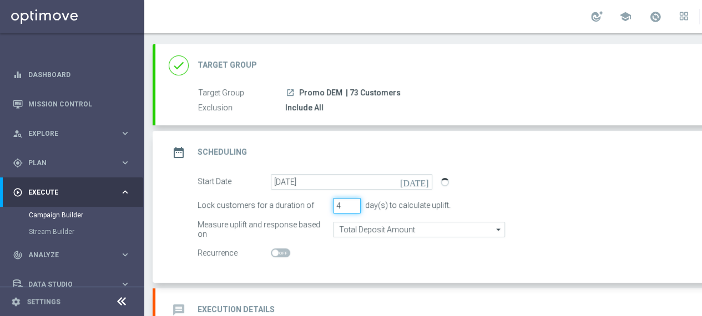
click at [352, 201] on input "4" at bounding box center [347, 206] width 28 height 16
click at [352, 201] on input "5" at bounding box center [347, 206] width 28 height 16
click at [352, 201] on input "6" at bounding box center [347, 206] width 28 height 16
type input "7"
click at [354, 201] on input "7" at bounding box center [347, 206] width 28 height 16
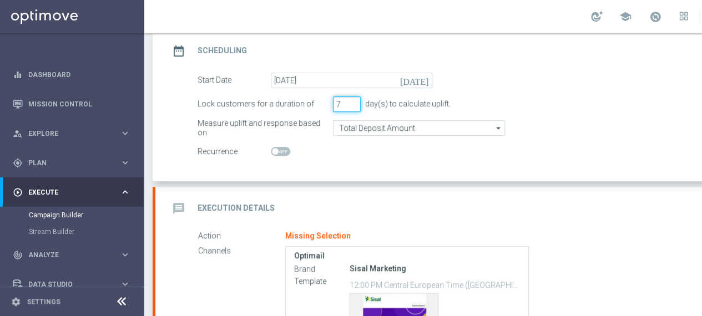
scroll to position [166, 0]
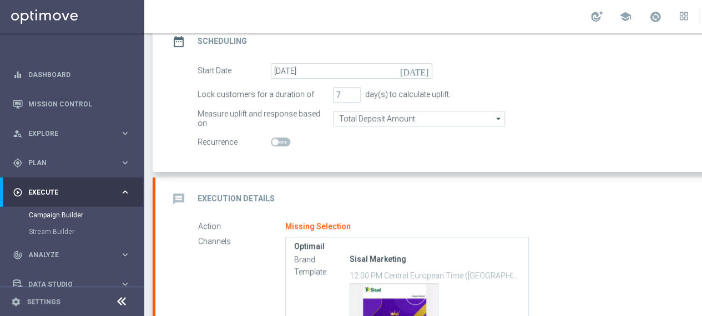
click at [255, 199] on h2 "Execution Details" at bounding box center [235, 199] width 77 height 11
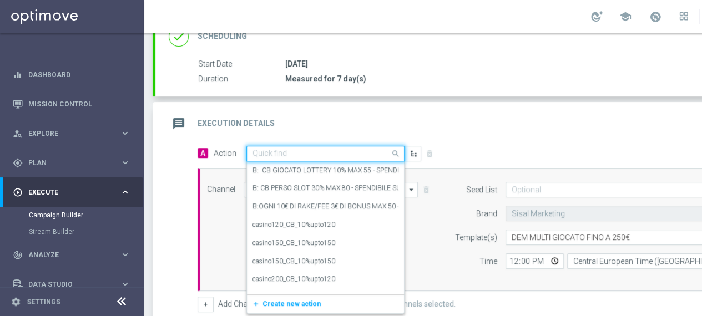
click at [394, 155] on span at bounding box center [397, 153] width 14 height 14
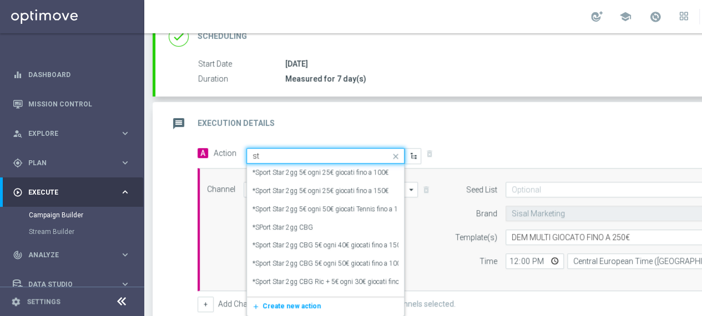
type input "s"
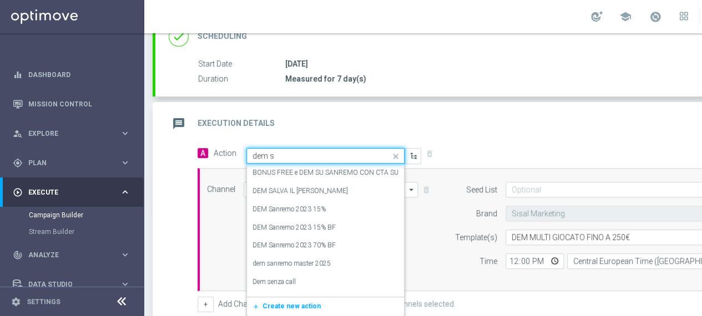
type input "dem st"
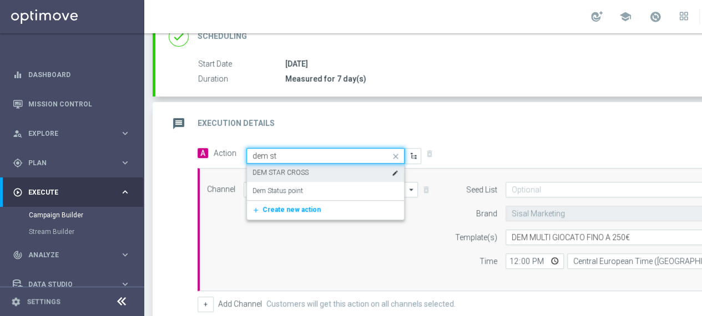
click at [272, 171] on label "DEM STAR CROSS" at bounding box center [280, 172] width 56 height 9
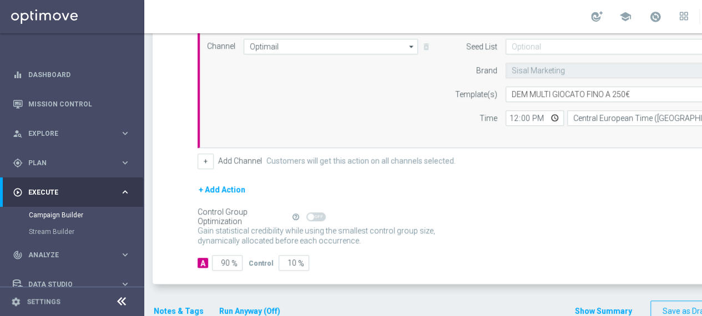
scroll to position [326, 0]
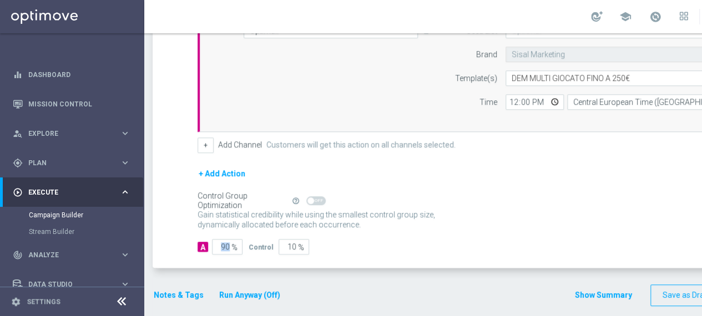
drag, startPoint x: 232, startPoint y: 245, endPoint x: 207, endPoint y: 245, distance: 24.4
click at [207, 245] on div "A 90 %" at bounding box center [218, 247] width 42 height 16
click at [467, 161] on form "A Action Select action DEM STAR CROSS delete_forever Add Promotion Channel Opti…" at bounding box center [490, 120] width 587 height 269
drag, startPoint x: 230, startPoint y: 242, endPoint x: 216, endPoint y: 243, distance: 13.4
click at [216, 243] on input "90" at bounding box center [227, 247] width 31 height 16
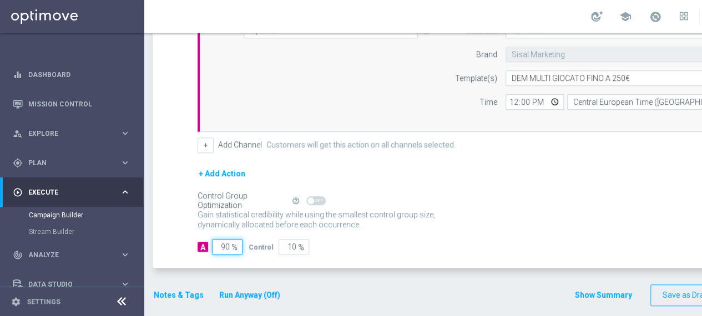
type input "1"
type input "99"
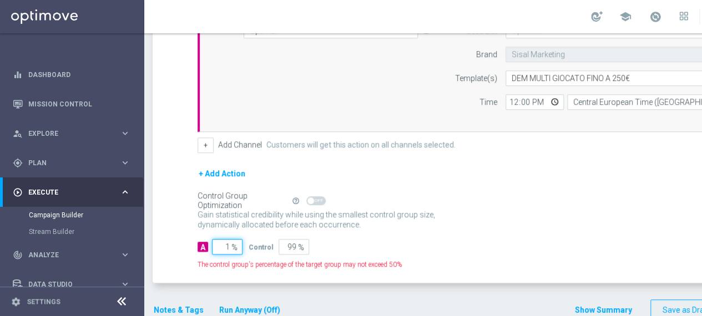
type input "10"
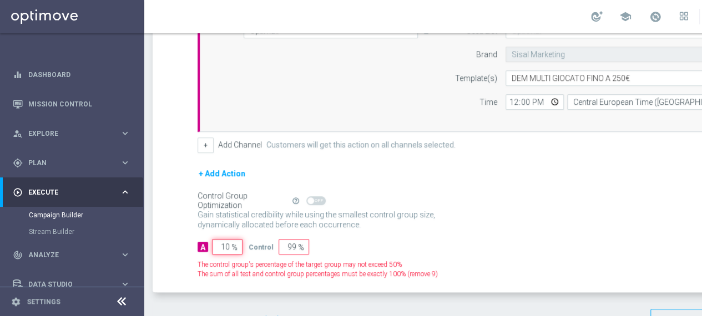
type input "90"
type input "100"
type input "0"
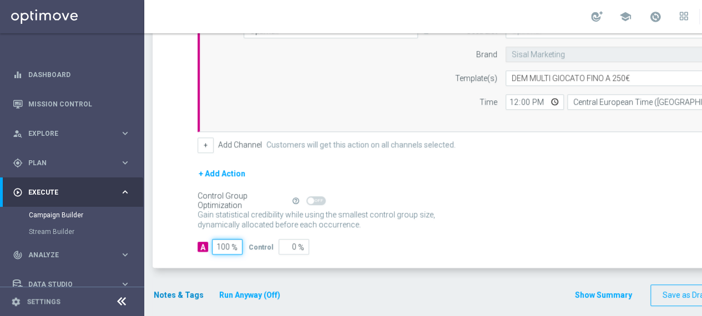
type input "100"
click at [166, 291] on button "Notes & Tags" at bounding box center [179, 295] width 52 height 14
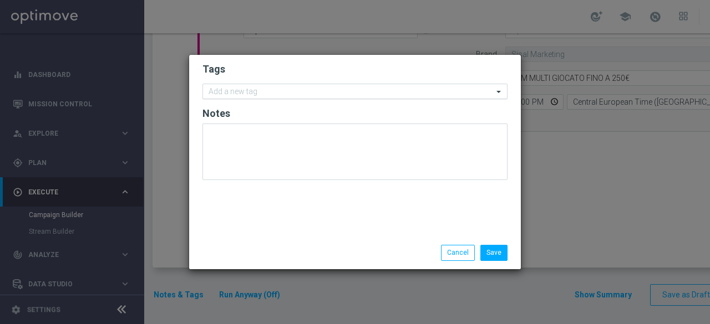
click at [260, 95] on input "text" at bounding box center [351, 92] width 285 height 9
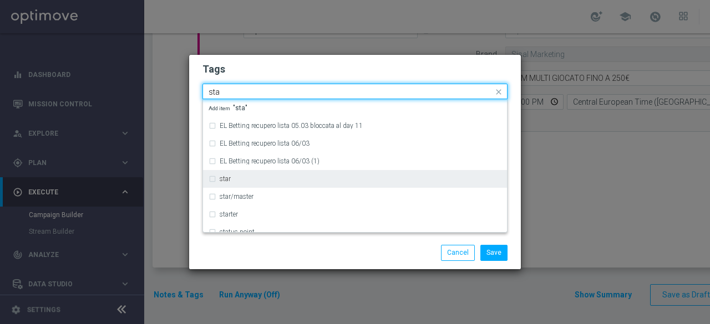
click at [228, 183] on div "star" at bounding box center [355, 179] width 293 height 18
type input "sta"
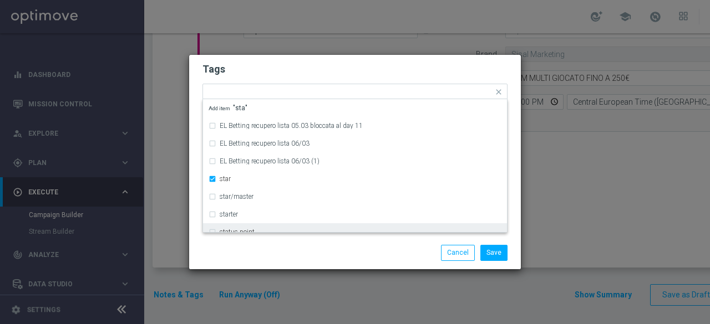
click at [249, 243] on div "Save Cancel" at bounding box center [355, 253] width 332 height 32
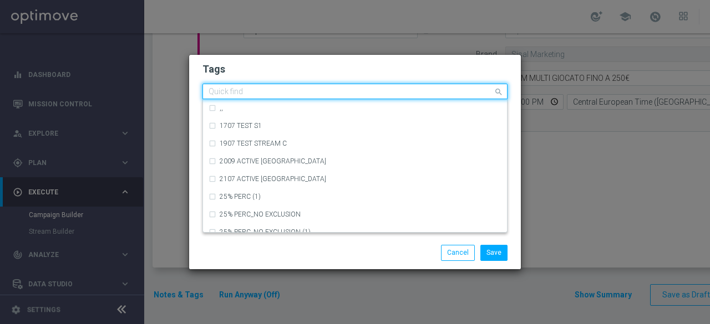
click at [280, 94] on input "text" at bounding box center [351, 92] width 285 height 9
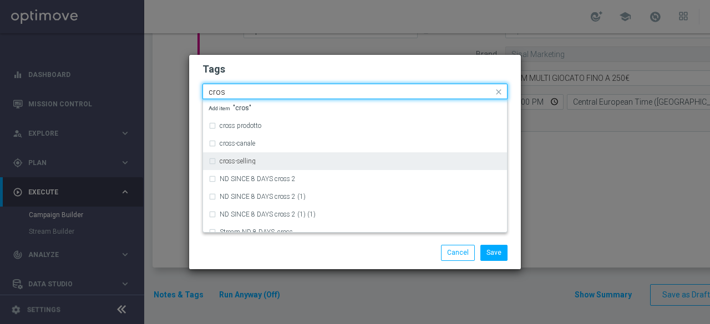
click at [237, 161] on label "cross-selling" at bounding box center [238, 161] width 36 height 7
type input "cros"
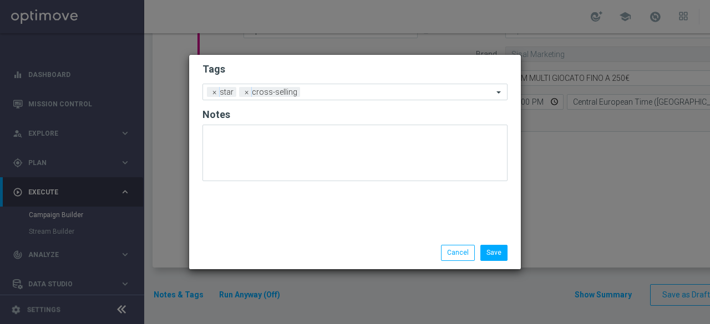
click at [241, 247] on div "Save Cancel" at bounding box center [355, 253] width 322 height 16
click at [308, 90] on input "text" at bounding box center [399, 92] width 189 height 9
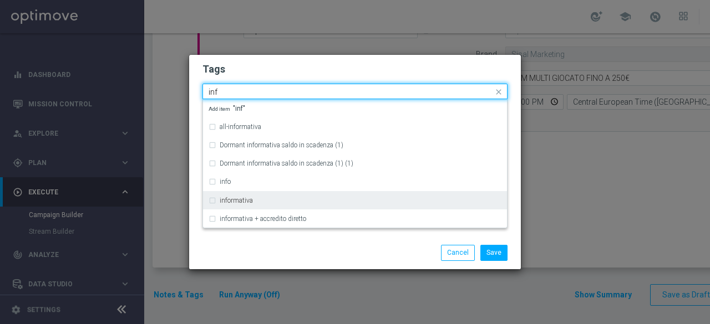
click at [257, 201] on div "informativa" at bounding box center [361, 200] width 282 height 7
type input "inf"
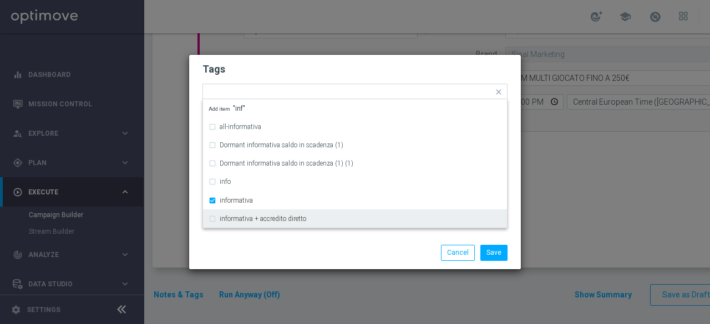
drag, startPoint x: 285, startPoint y: 248, endPoint x: 298, endPoint y: 228, distance: 24.0
click at [285, 248] on div "Save Cancel" at bounding box center [355, 253] width 322 height 16
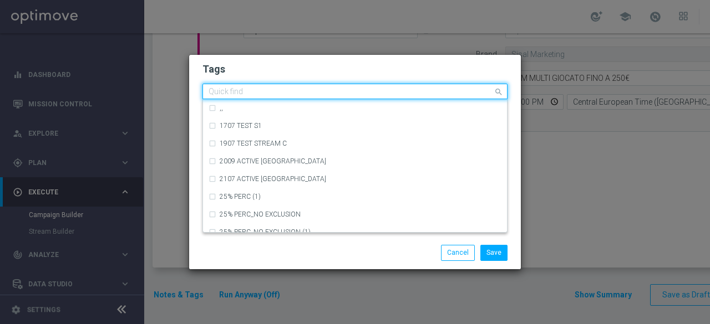
click at [395, 87] on div "Quick find × star × cross-selling × informativa" at bounding box center [348, 92] width 290 height 14
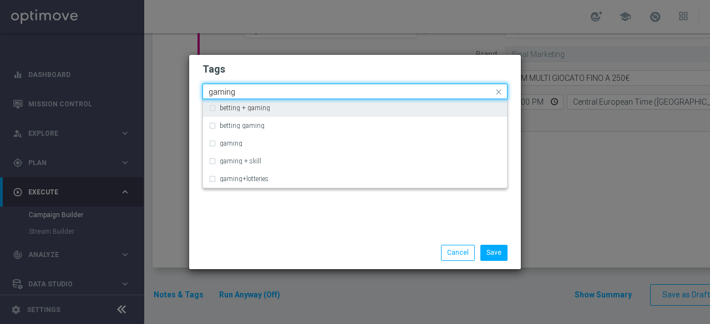
click at [312, 106] on div "betting + gaming" at bounding box center [361, 108] width 282 height 7
type input "gaming"
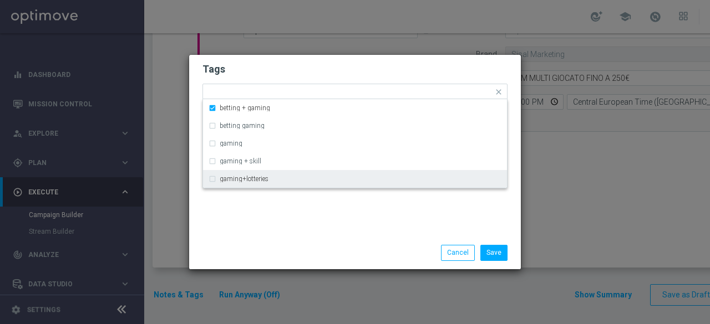
drag, startPoint x: 331, startPoint y: 221, endPoint x: 388, endPoint y: 180, distance: 70.8
click at [332, 221] on div "Tags Quick find × star × cross-selling × informativa × betting + gaming betting…" at bounding box center [355, 146] width 332 height 182
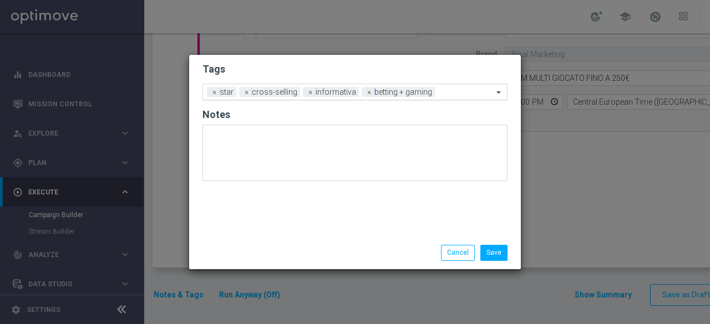
click at [454, 92] on input "text" at bounding box center [466, 92] width 54 height 9
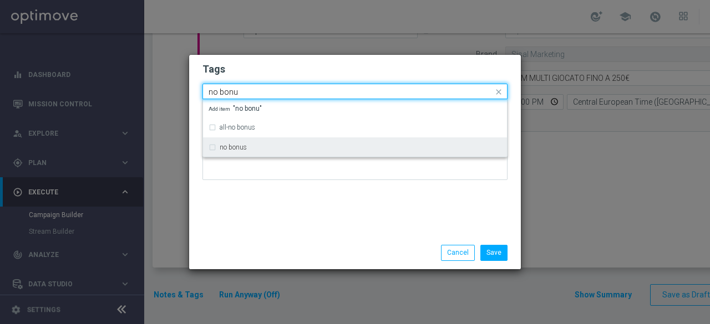
click at [288, 146] on div "no bonus" at bounding box center [361, 147] width 282 height 7
type input "no bonu"
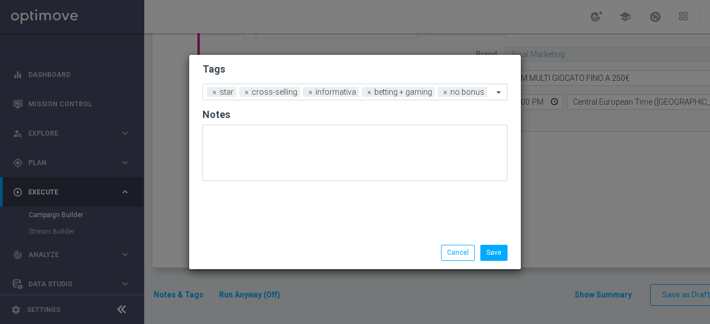
click at [291, 217] on div "Tags Add a new tag × star × cross-selling × informativa × betting + gaming × no…" at bounding box center [355, 146] width 332 height 182
click at [496, 250] on button "Save" at bounding box center [493, 253] width 27 height 16
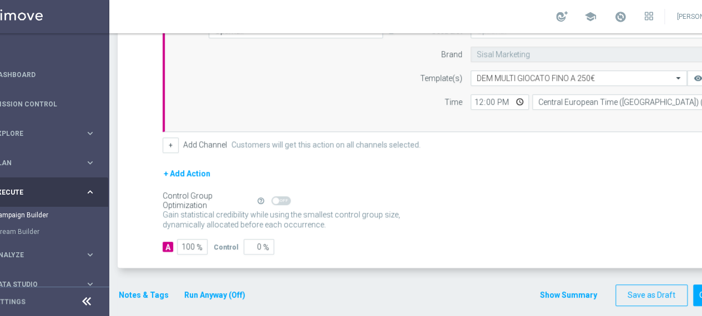
scroll to position [0, 116]
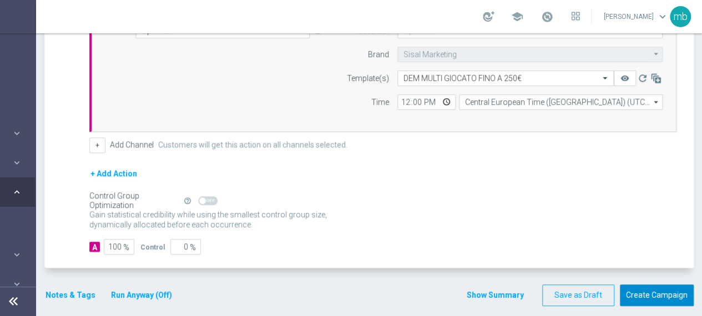
click at [644, 285] on button "Create Campaign" at bounding box center [657, 296] width 74 height 22
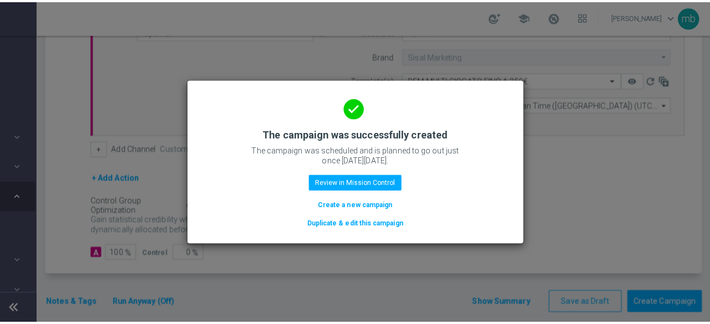
scroll to position [0, 108]
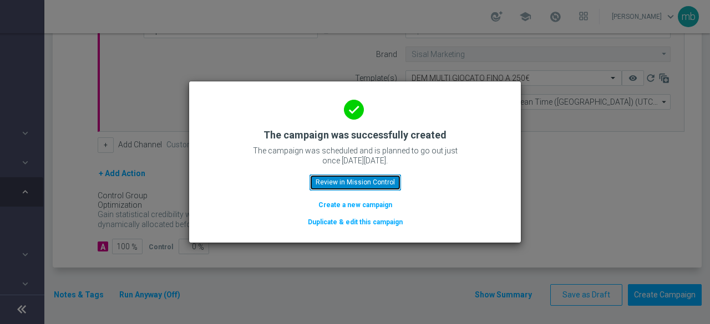
click at [348, 180] on button "Review in Mission Control" at bounding box center [355, 183] width 92 height 16
